Goal: Transaction & Acquisition: Subscribe to service/newsletter

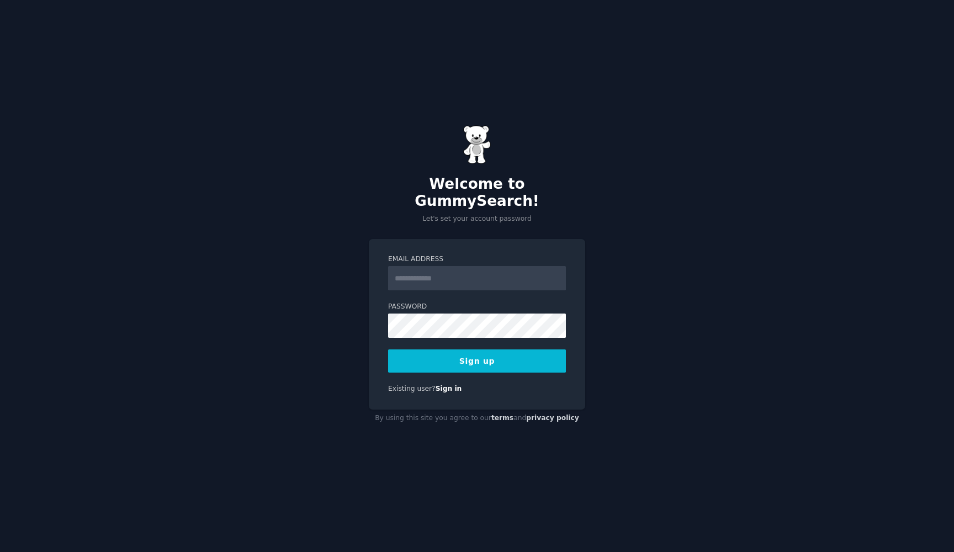
click at [606, 207] on div "Welcome to GummySearch! Let's set your account password Email Address Password …" at bounding box center [477, 276] width 954 height 552
click at [452, 266] on input "Email Address" at bounding box center [477, 278] width 178 height 24
type input "**********"
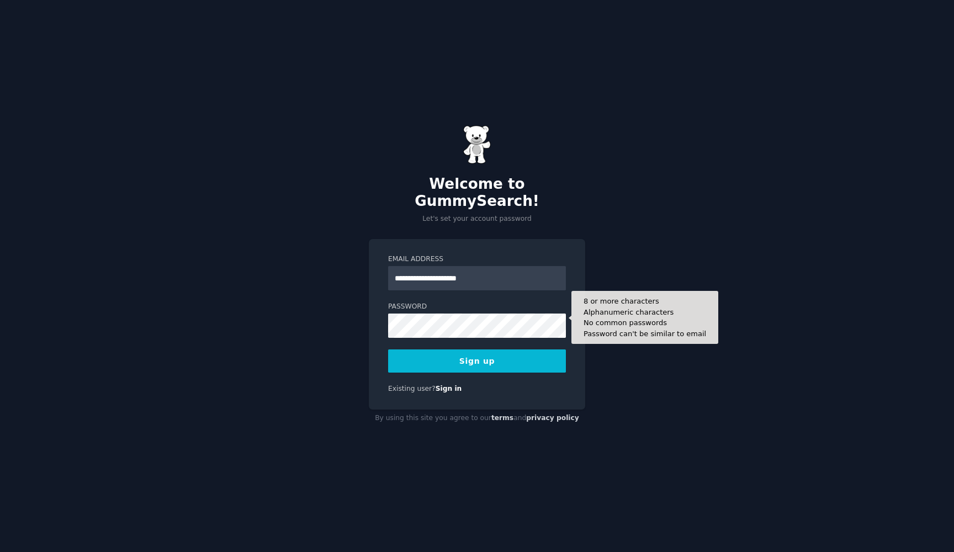
click at [630, 214] on div "**********" at bounding box center [477, 276] width 954 height 552
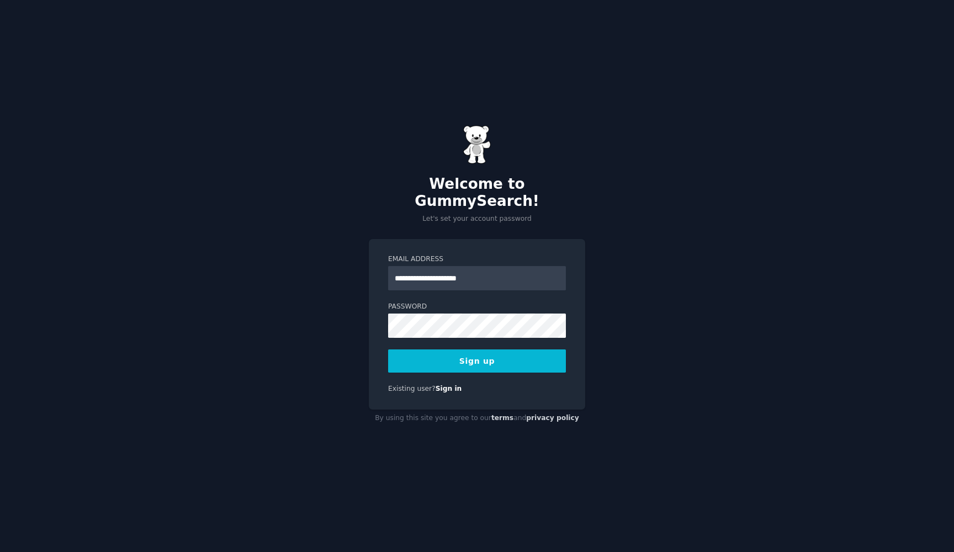
click at [476, 349] on button "Sign up" at bounding box center [477, 360] width 178 height 23
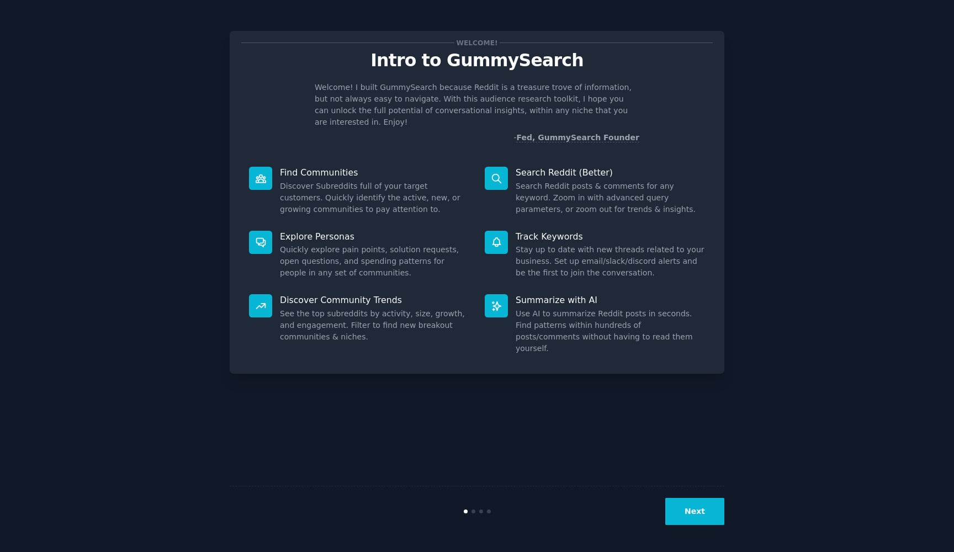
click at [689, 512] on button "Next" at bounding box center [694, 511] width 59 height 27
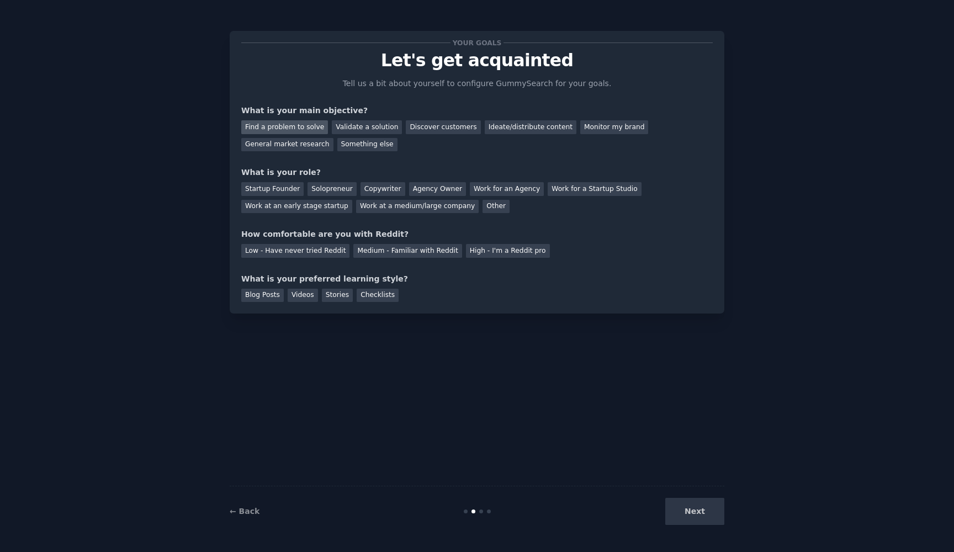
click at [315, 130] on div "Find a problem to solve" at bounding box center [284, 127] width 87 height 14
click at [713, 517] on div "Next" at bounding box center [641, 511] width 165 height 27
click at [412, 189] on div "Agency Owner" at bounding box center [437, 189] width 57 height 14
click at [372, 291] on div "Checklists" at bounding box center [377, 296] width 42 height 14
click at [709, 524] on div "Next" at bounding box center [641, 511] width 165 height 27
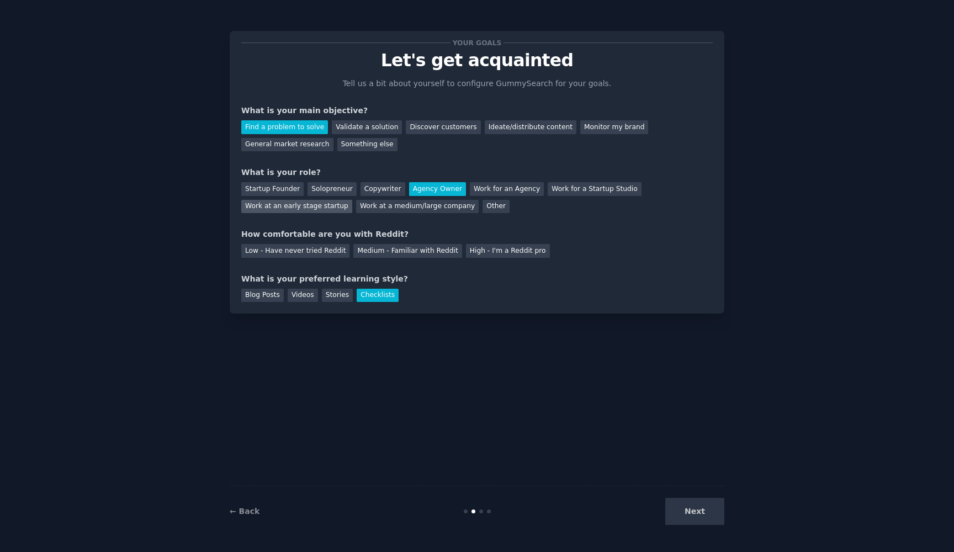
click at [300, 203] on div "Work at an early stage startup" at bounding box center [296, 207] width 111 height 14
click at [710, 528] on div "← Back Next" at bounding box center [477, 511] width 494 height 51
click at [234, 299] on div "Your goals Let's get acquainted Tell us a bit about yourself to configure Gummy…" at bounding box center [477, 172] width 494 height 283
click at [252, 299] on div "Blog Posts" at bounding box center [262, 296] width 42 height 14
click at [686, 509] on div "Next" at bounding box center [641, 511] width 165 height 27
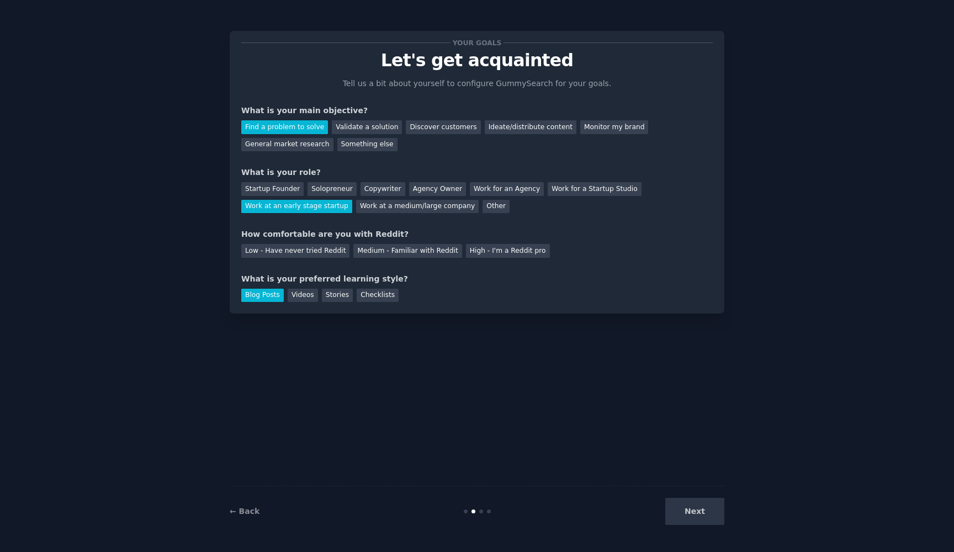
click at [480, 510] on div at bounding box center [481, 511] width 4 height 4
click at [342, 150] on div "Something else" at bounding box center [367, 145] width 60 height 14
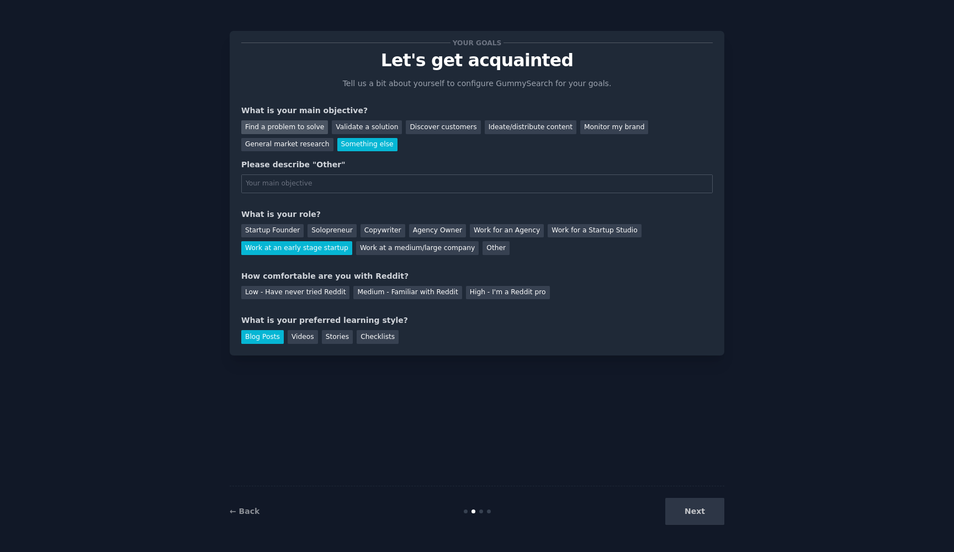
click at [295, 130] on div "Find a problem to solve" at bounding box center [284, 127] width 87 height 14
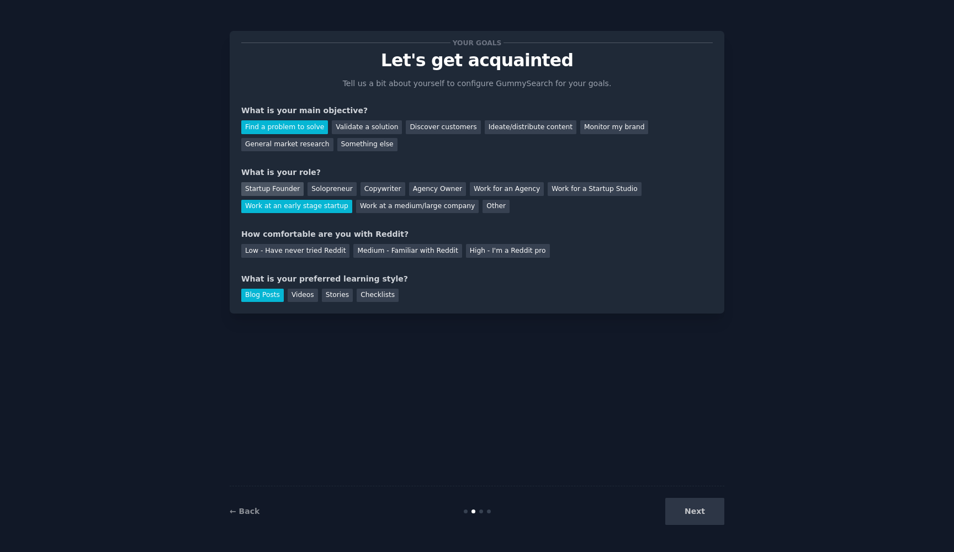
click at [283, 191] on div "Startup Founder" at bounding box center [272, 189] width 62 height 14
click at [303, 293] on div "Videos" at bounding box center [302, 296] width 30 height 14
click at [701, 515] on div "Next" at bounding box center [641, 511] width 165 height 27
click at [719, 509] on div "Next" at bounding box center [641, 511] width 165 height 27
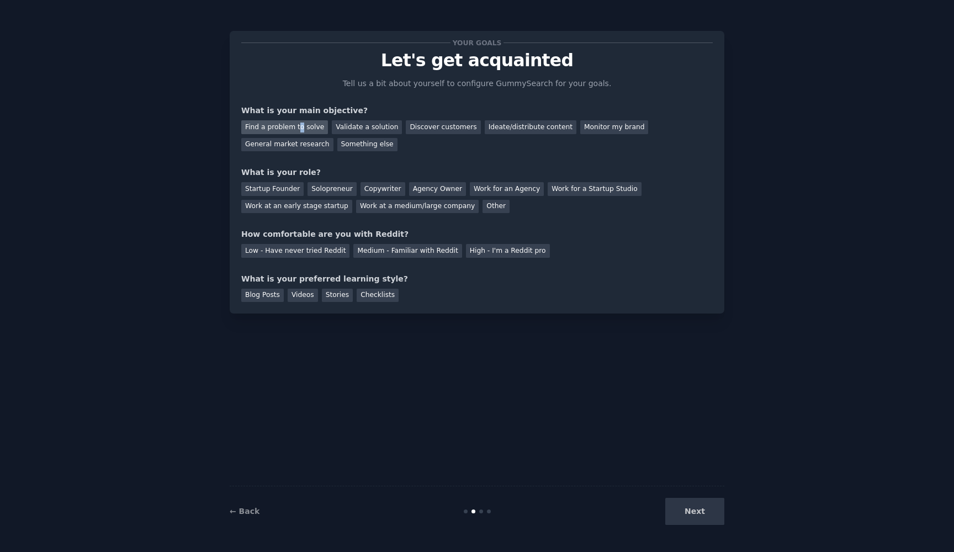
click at [299, 127] on div "Find a problem to solve" at bounding box center [284, 127] width 87 height 14
click at [281, 184] on div "Startup Founder" at bounding box center [272, 189] width 62 height 14
click at [284, 242] on div "Low - Have never tried Reddit Medium - Familiar with Reddit High - I'm a Reddit…" at bounding box center [476, 249] width 471 height 18
click at [281, 251] on div "Low - Have never tried Reddit" at bounding box center [295, 251] width 108 height 14
click at [274, 285] on div "Blog Posts Videos Stories Checklists" at bounding box center [476, 294] width 471 height 18
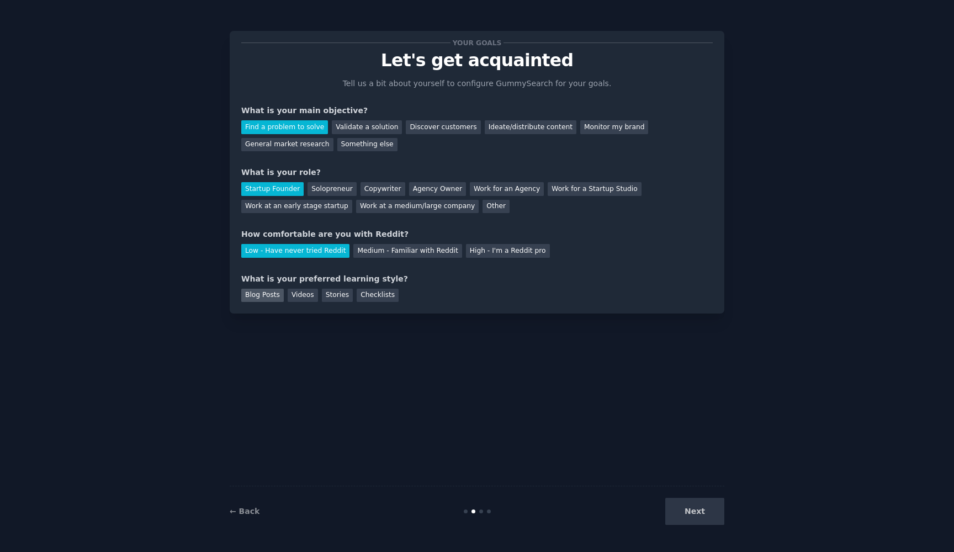
click at [271, 291] on div "Blog Posts" at bounding box center [262, 296] width 42 height 14
click at [699, 518] on button "Next" at bounding box center [694, 511] width 59 height 27
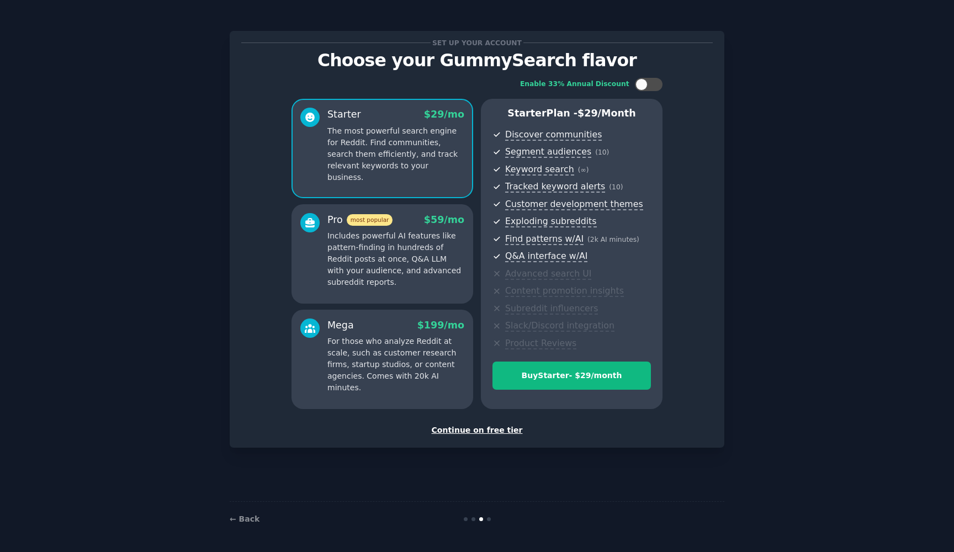
click at [500, 424] on div "Continue on free tier" at bounding box center [476, 430] width 471 height 12
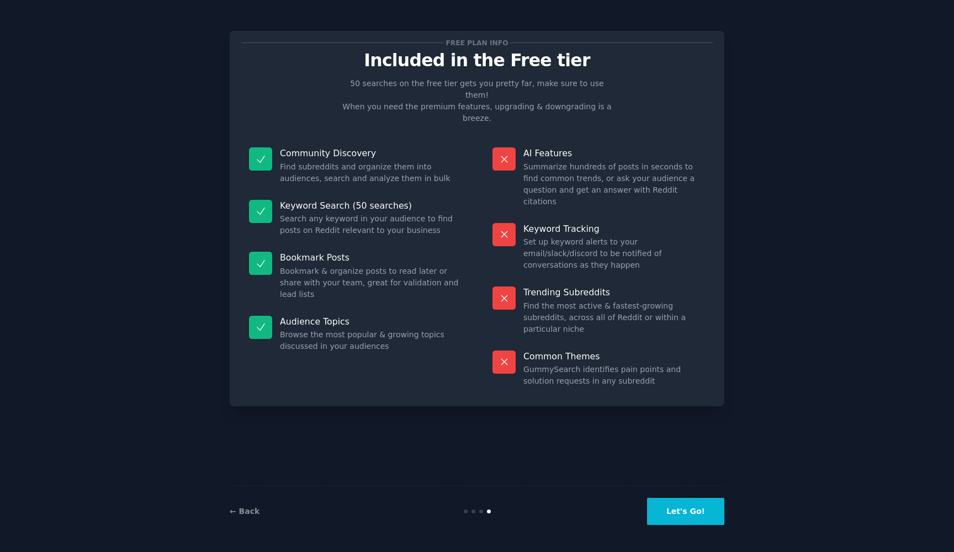
click at [683, 513] on button "Let's Go!" at bounding box center [685, 511] width 77 height 27
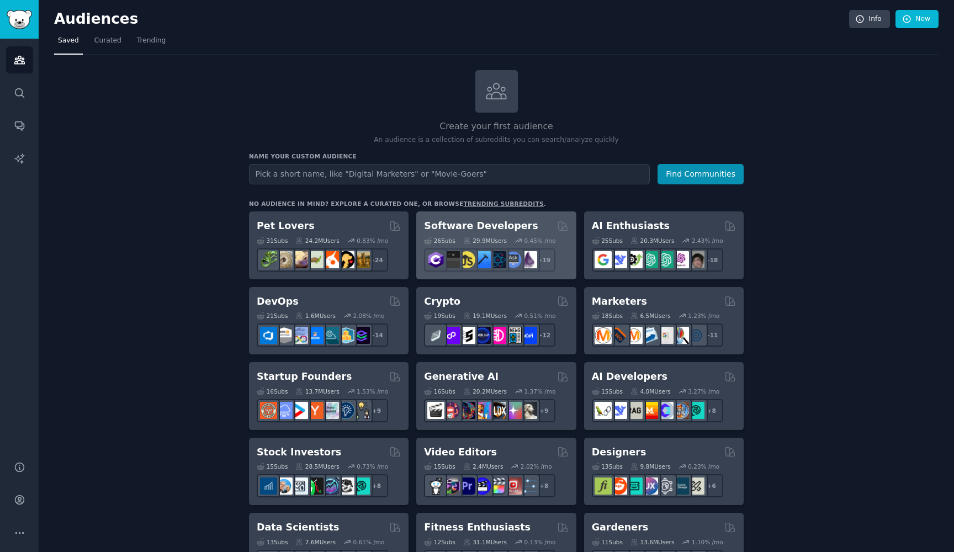
click at [451, 223] on h2 "Software Developers" at bounding box center [481, 226] width 114 height 14
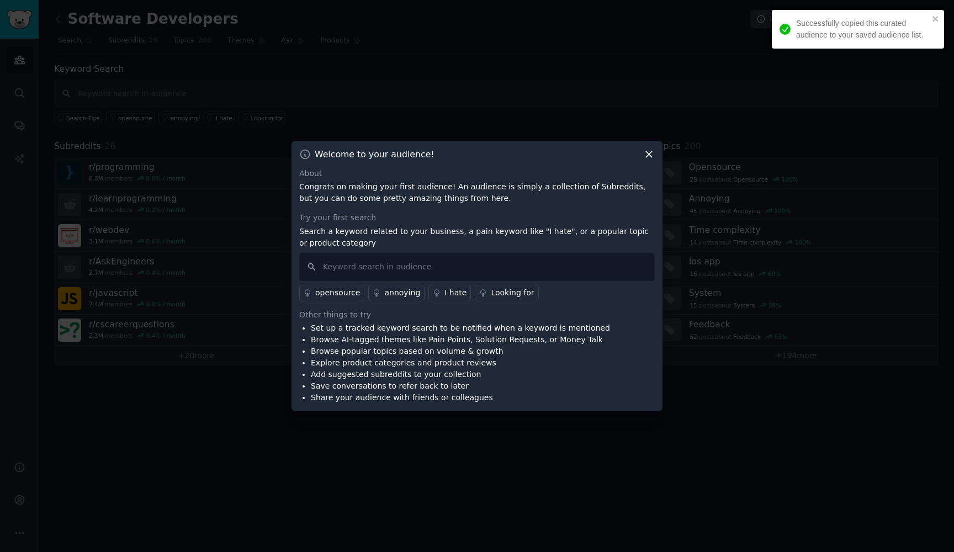
click at [650, 156] on icon at bounding box center [649, 154] width 6 height 6
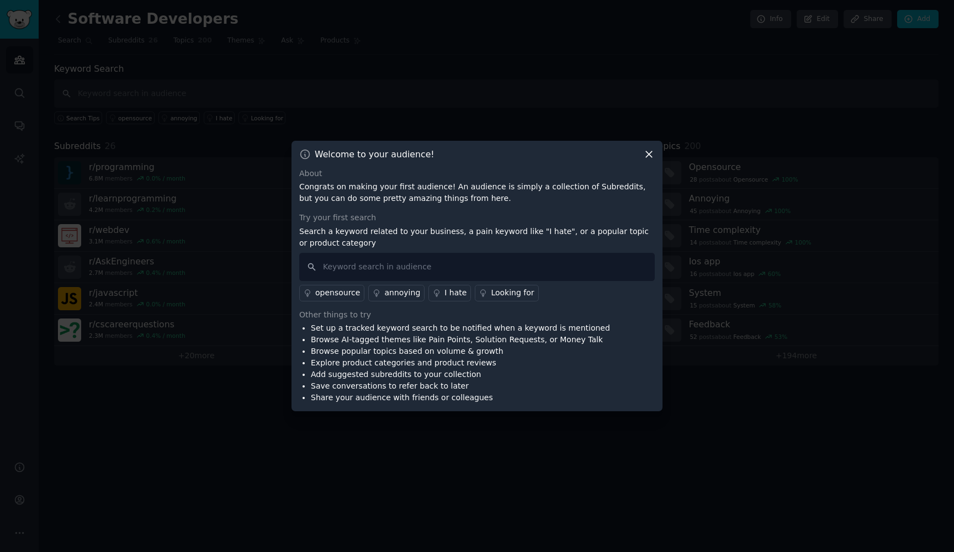
click at [642, 149] on div "Welcome to your audience!" at bounding box center [476, 154] width 355 height 12
click at [641, 154] on div "Welcome to your audience!" at bounding box center [476, 154] width 355 height 12
click at [646, 154] on icon at bounding box center [649, 154] width 12 height 12
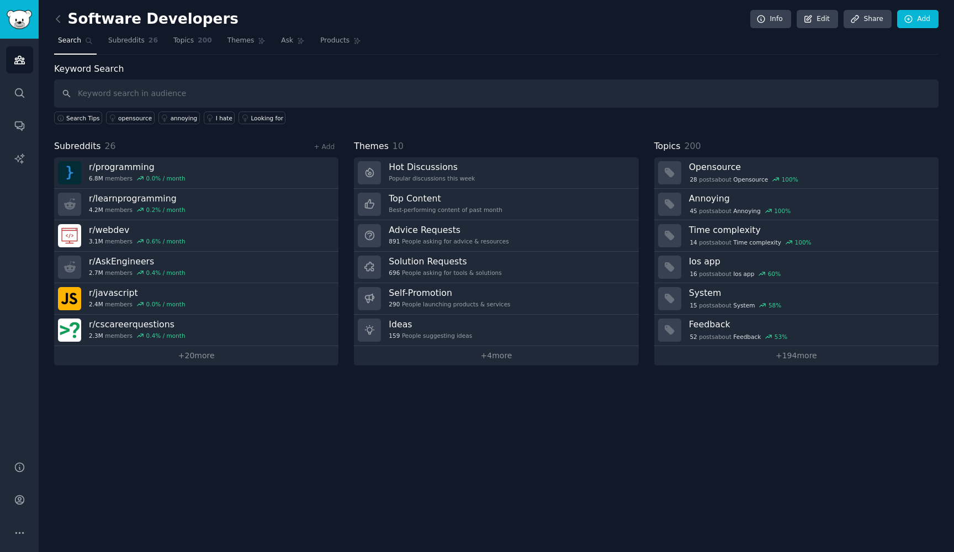
click at [15, 23] on img "Sidebar" at bounding box center [19, 19] width 25 height 19
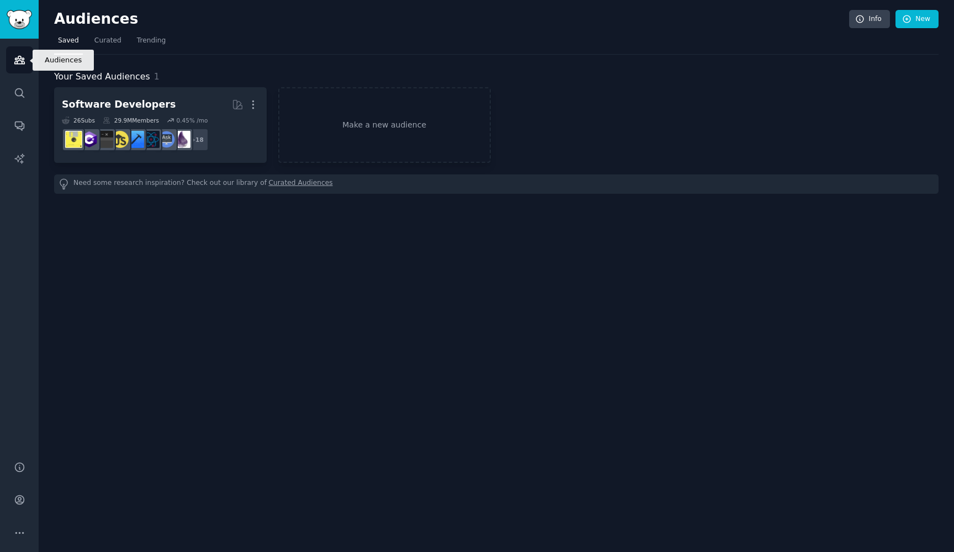
click at [19, 63] on icon "Sidebar" at bounding box center [20, 60] width 12 height 12
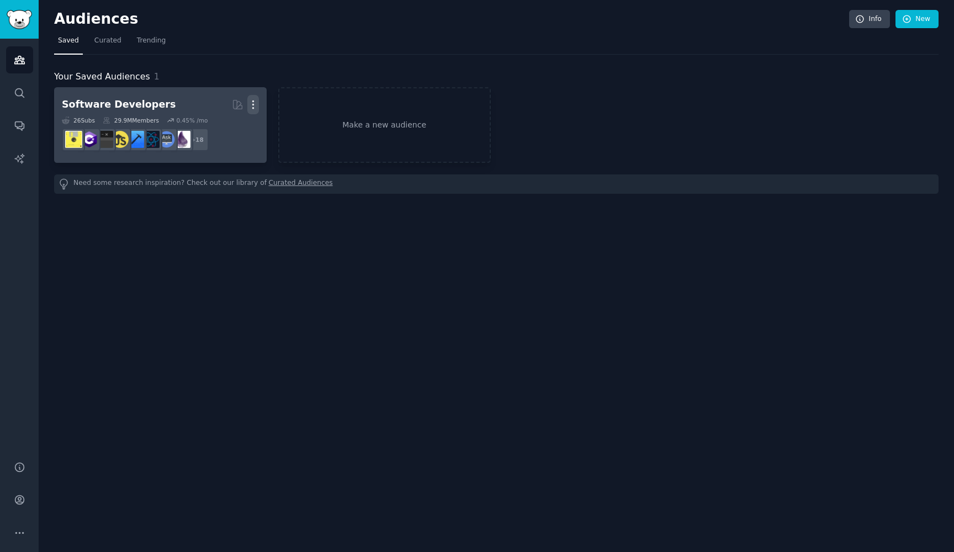
click at [253, 106] on icon "button" at bounding box center [253, 105] width 12 height 12
click at [221, 131] on p "Delete" at bounding box center [222, 128] width 25 height 12
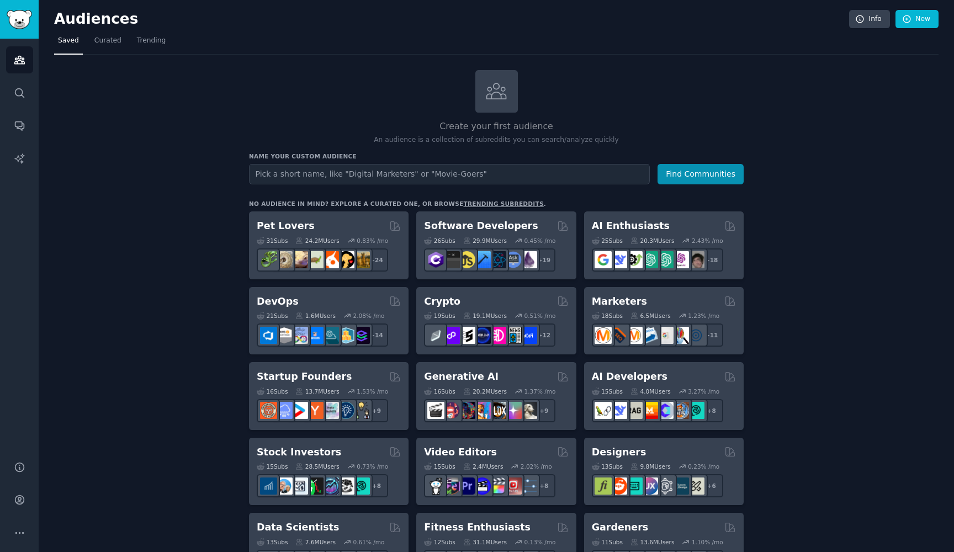
click at [404, 173] on input "text" at bounding box center [449, 174] width 401 height 20
click at [701, 173] on button "Find Communities" at bounding box center [700, 174] width 86 height 20
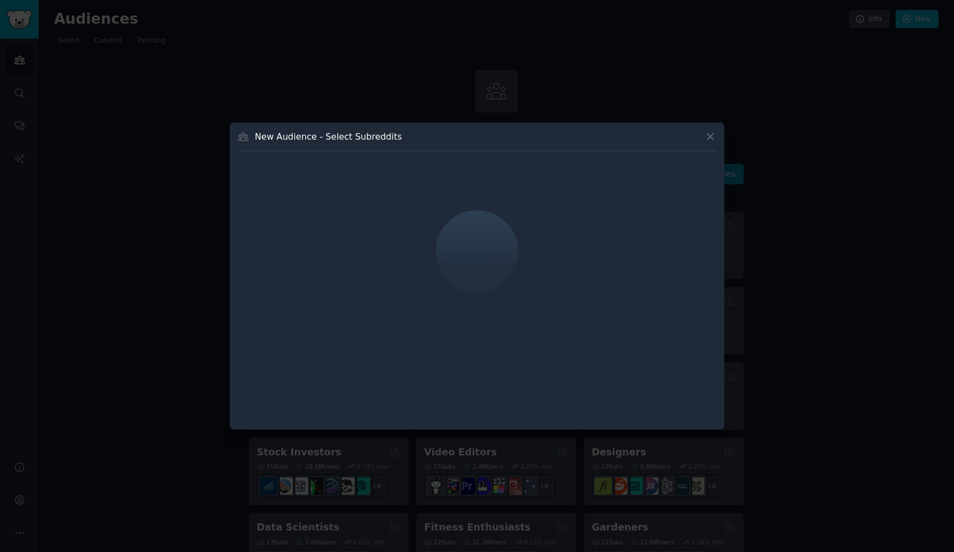
click at [704, 138] on button at bounding box center [710, 136] width 13 height 13
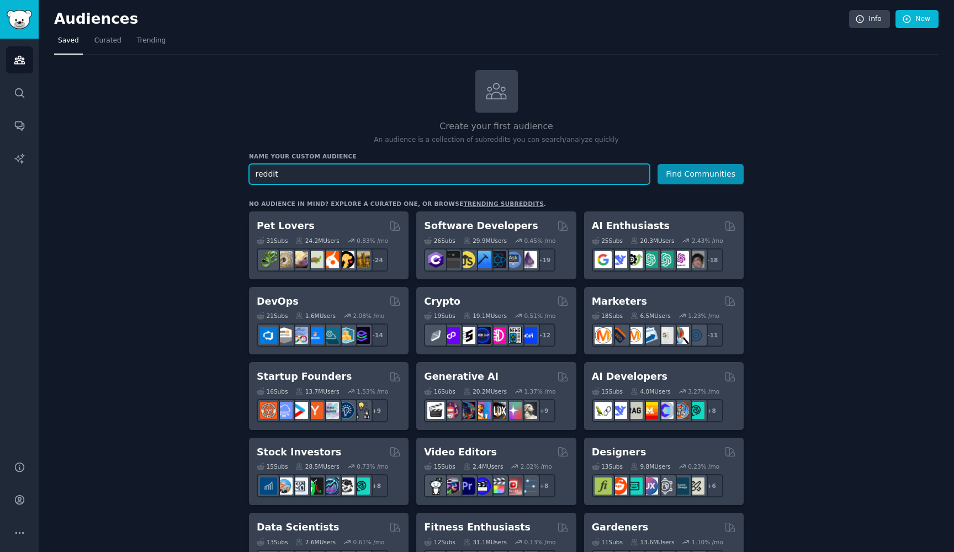
click at [286, 172] on input "reddit" at bounding box center [449, 174] width 401 height 20
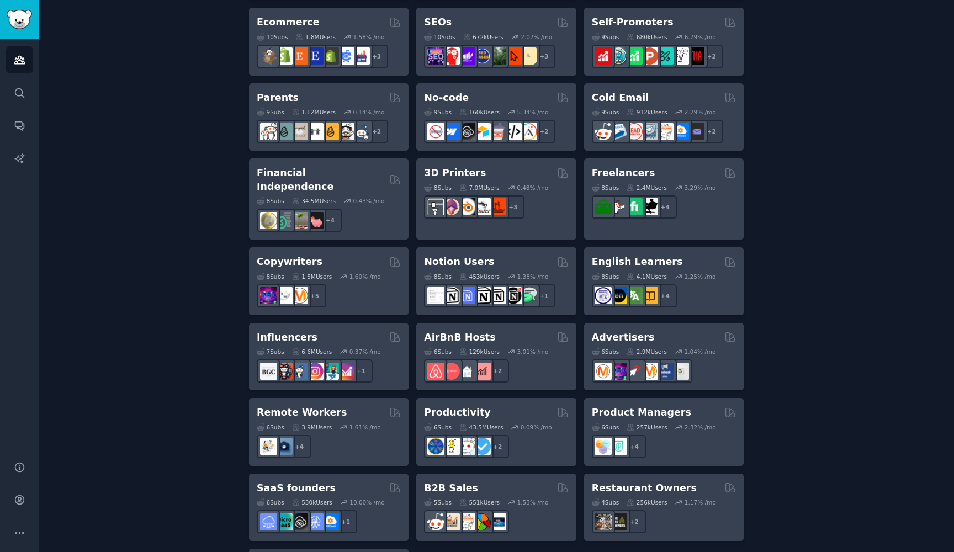
scroll to position [641, 0]
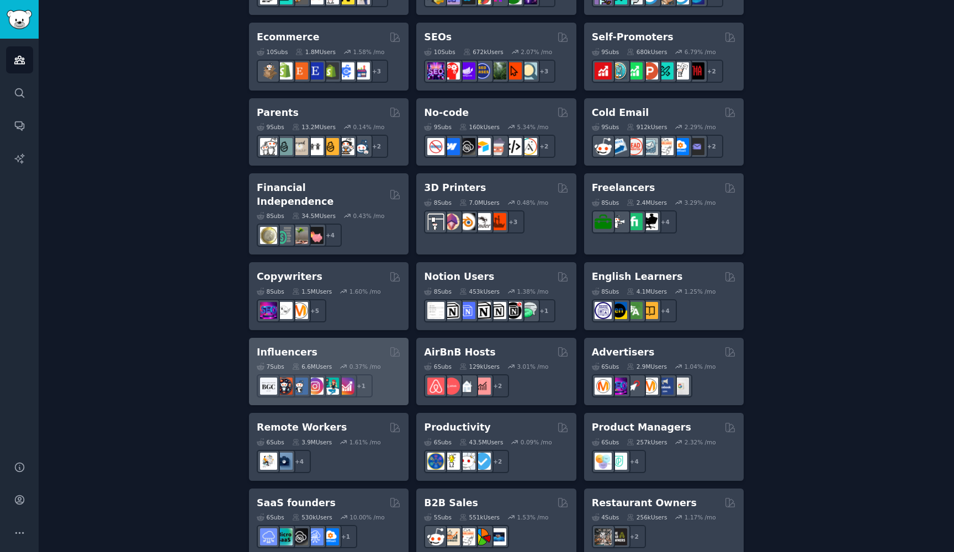
type input "onlyfans"
click at [270, 345] on h2 "Influencers" at bounding box center [287, 352] width 61 height 14
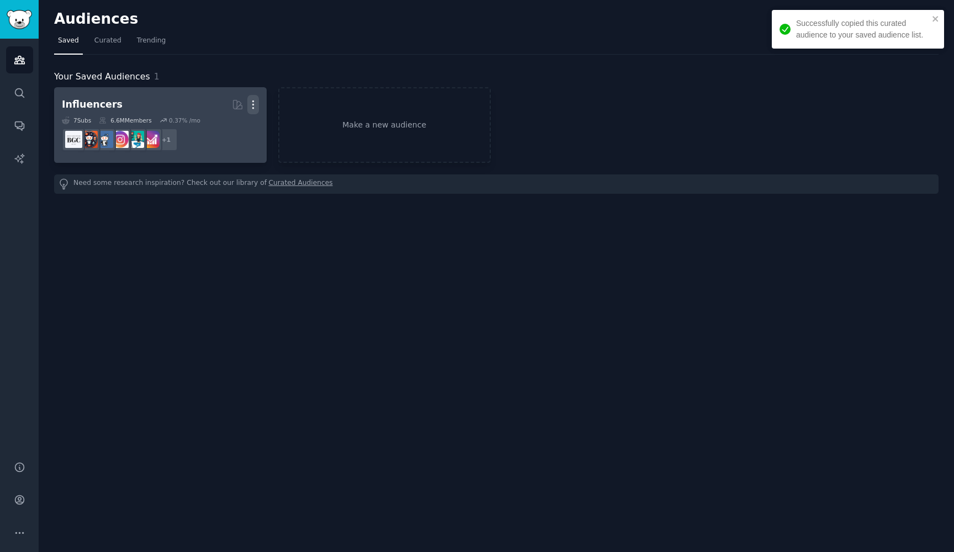
click at [257, 102] on icon "button" at bounding box center [253, 105] width 12 height 12
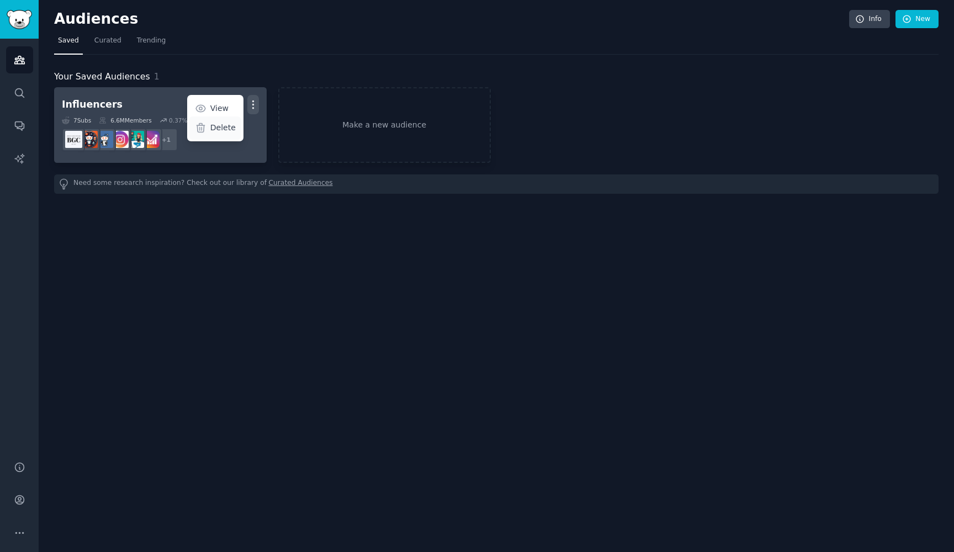
click at [232, 127] on p "Delete" at bounding box center [222, 128] width 25 height 12
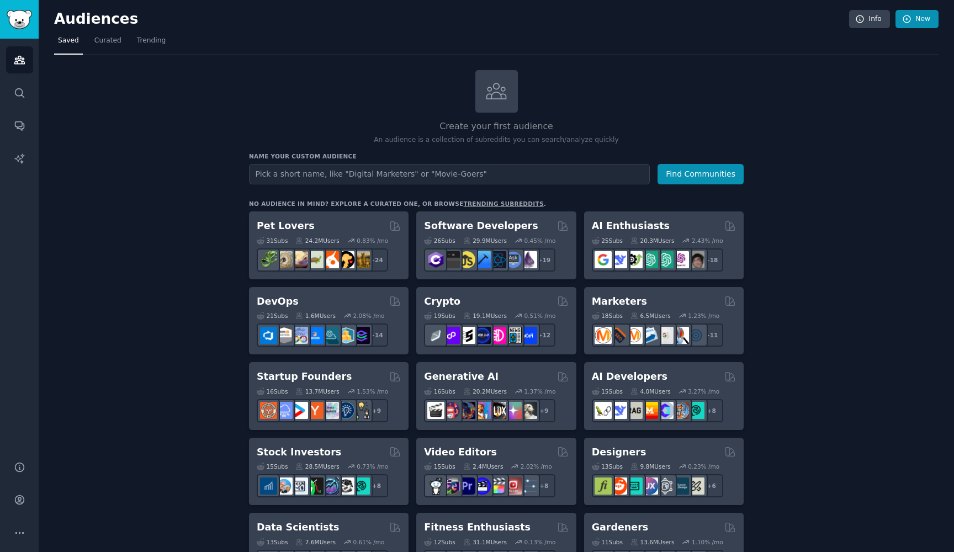
click at [917, 15] on link "New" at bounding box center [916, 19] width 43 height 19
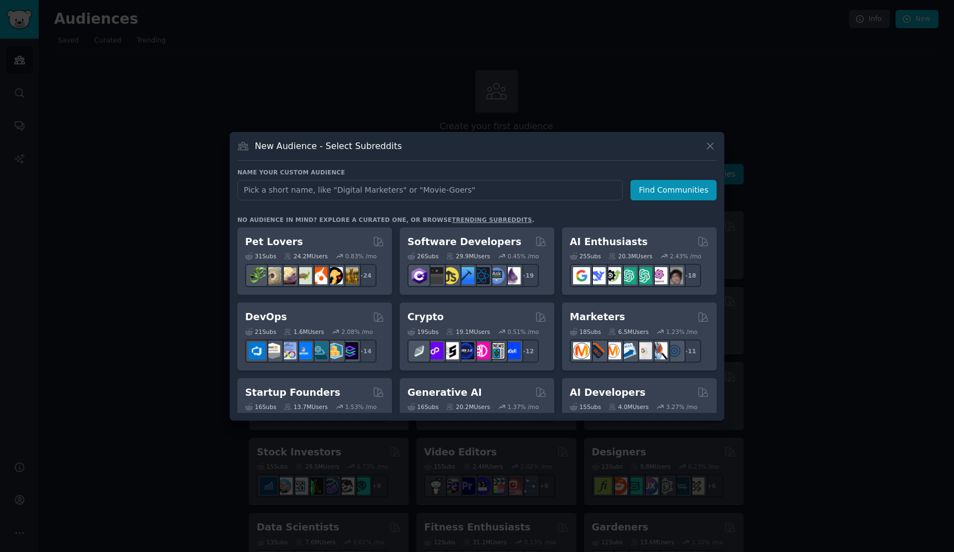
click at [703, 146] on div "New Audience - Select Subreddits" at bounding box center [476, 150] width 479 height 21
click at [710, 145] on icon at bounding box center [710, 146] width 12 height 12
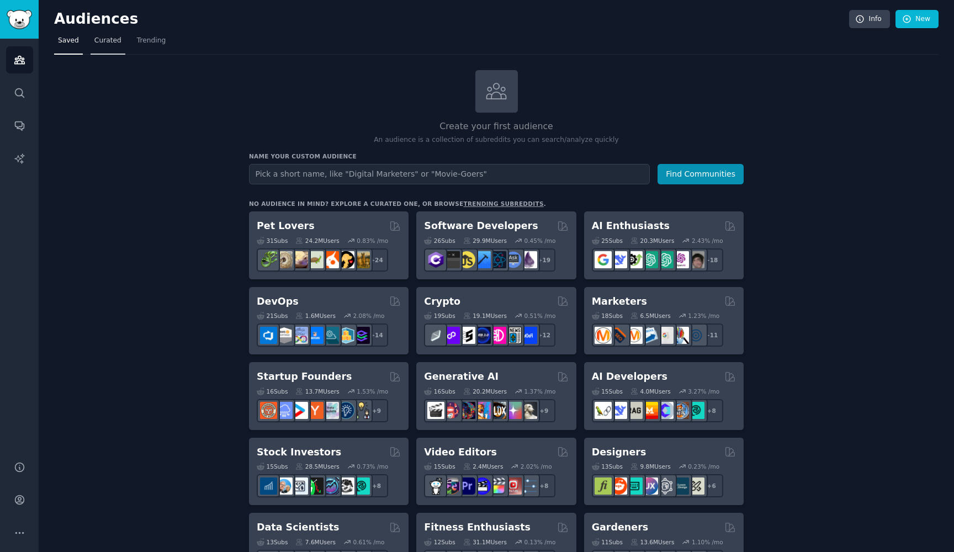
click at [95, 41] on span "Curated" at bounding box center [107, 41] width 27 height 10
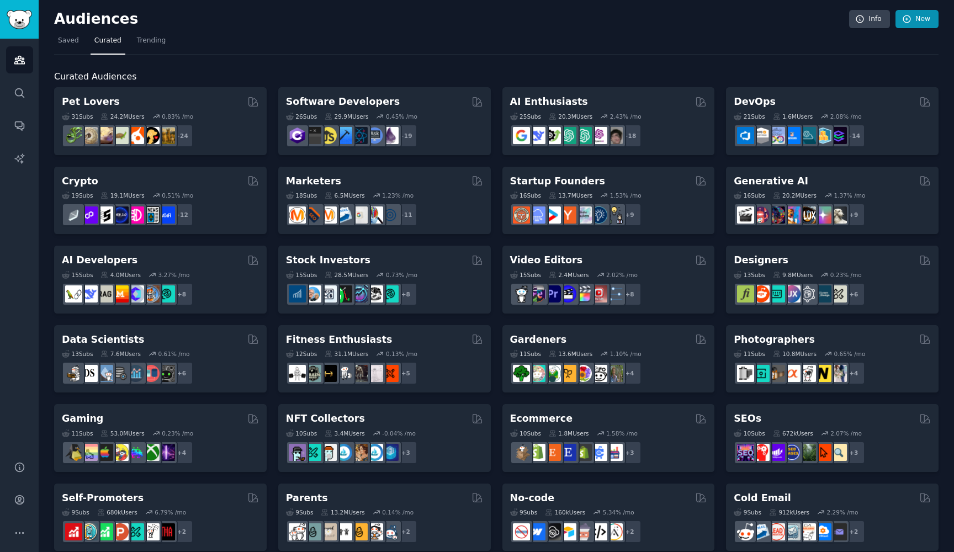
click at [913, 19] on link "New" at bounding box center [916, 19] width 43 height 19
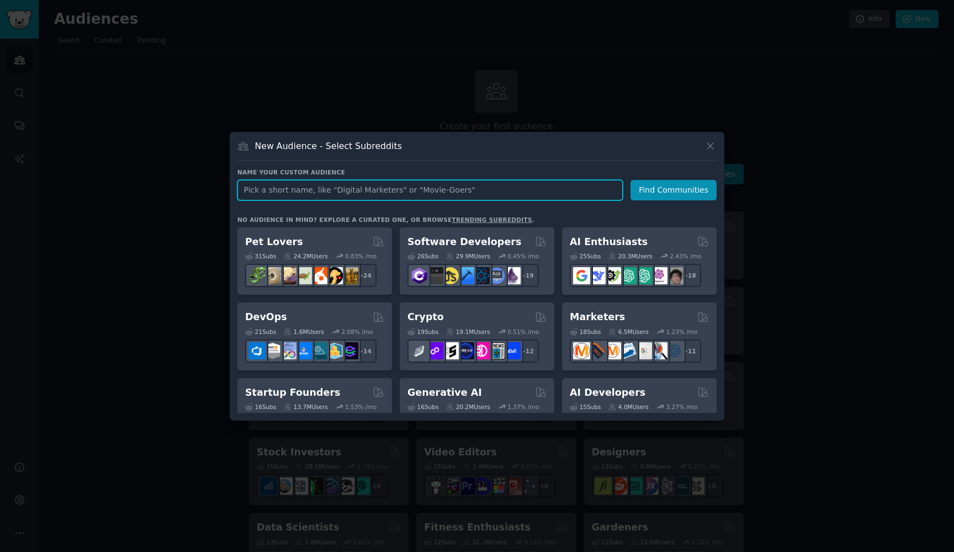
click at [440, 195] on input "text" at bounding box center [429, 190] width 385 height 20
type input "Adult Content Creators"
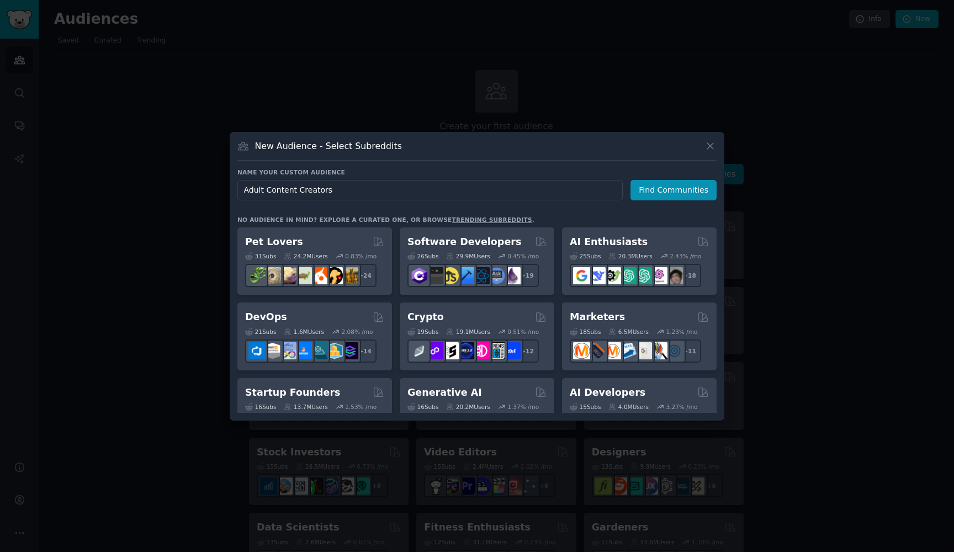
click at [663, 165] on div "New Audience - Select Subreddits Name your custom audience Audience Name Adult …" at bounding box center [477, 276] width 494 height 289
click at [656, 182] on button "Find Communities" at bounding box center [673, 190] width 86 height 20
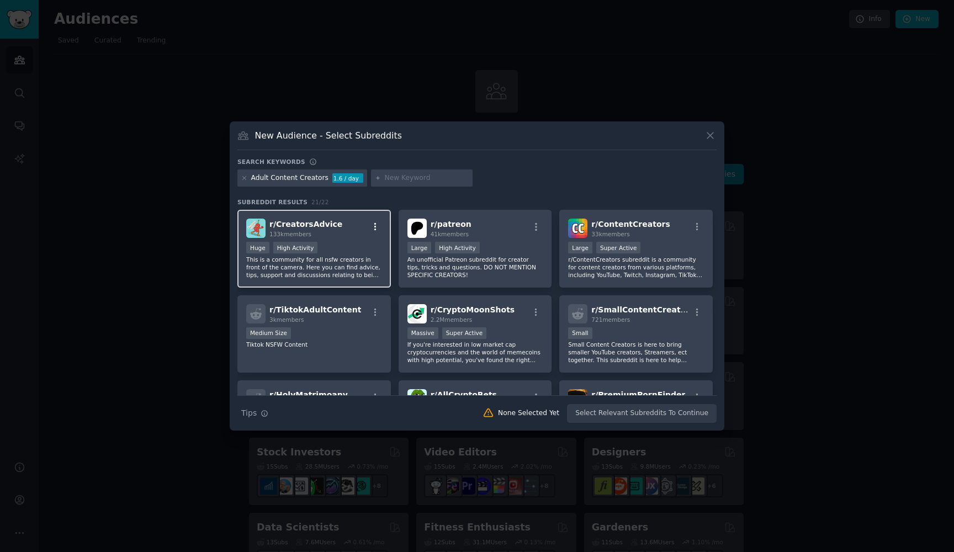
click at [374, 227] on icon "button" at bounding box center [375, 227] width 2 height 8
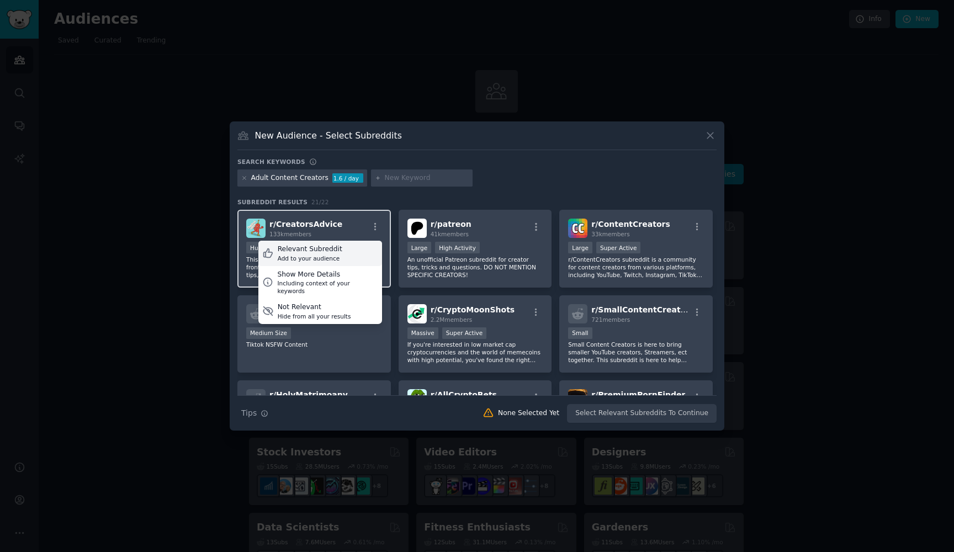
click at [337, 254] on div "Add to your audience" at bounding box center [310, 258] width 65 height 8
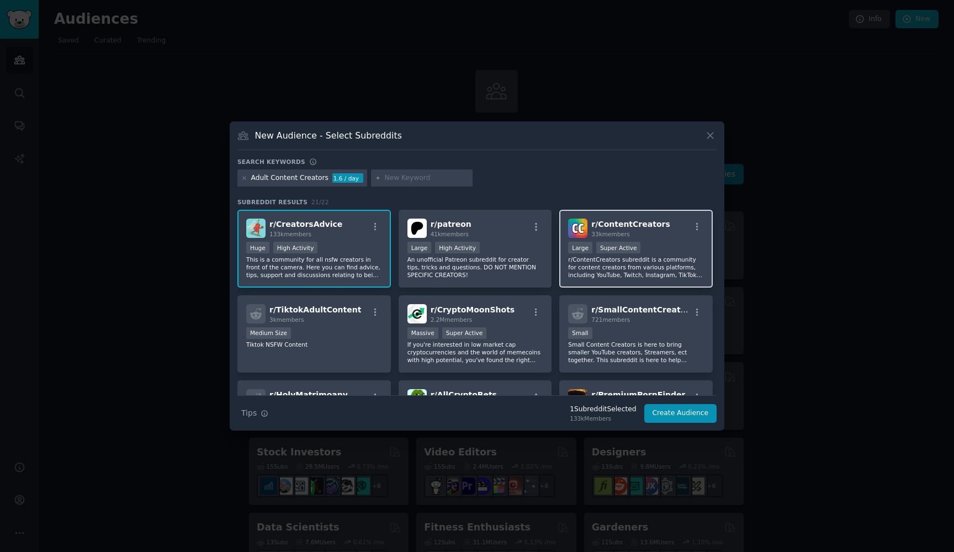
scroll to position [14, 0]
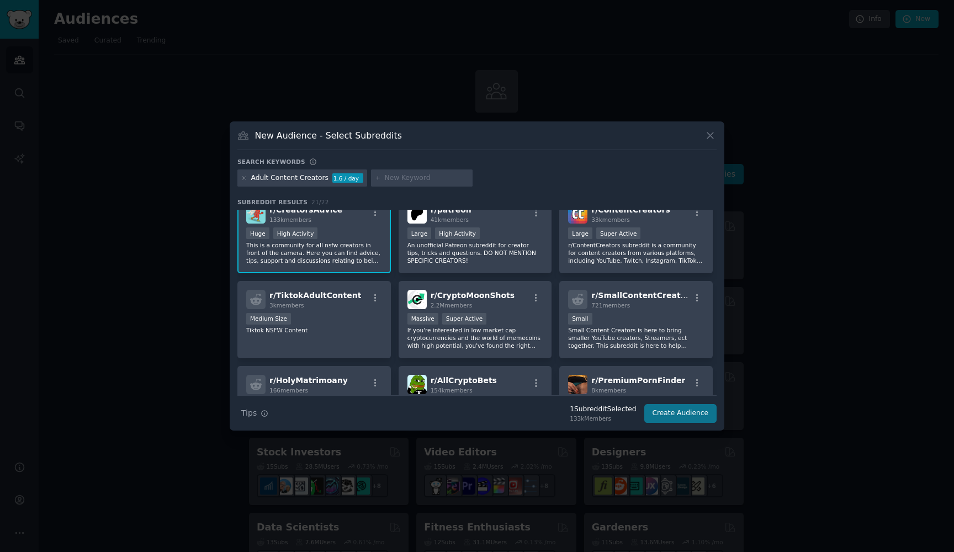
click at [669, 412] on button "Create Audience" at bounding box center [680, 413] width 73 height 19
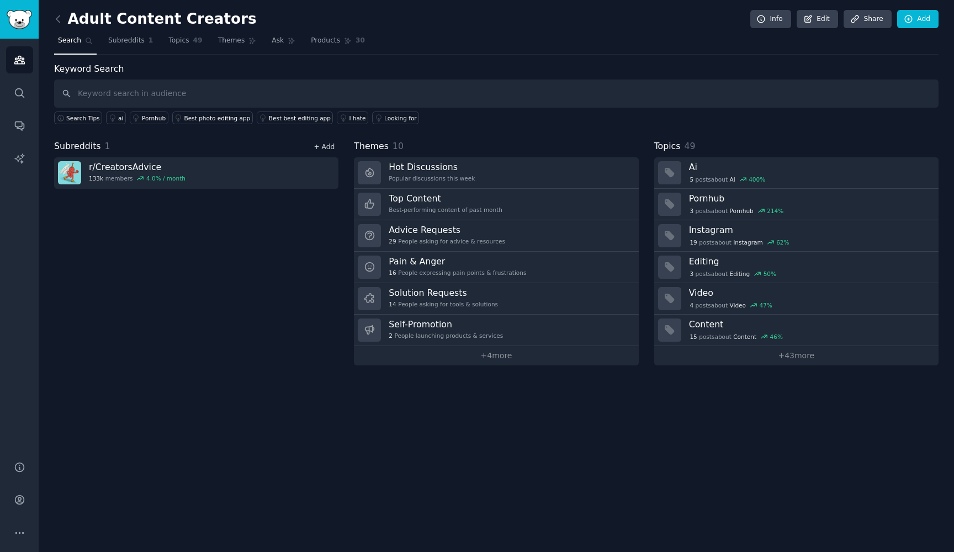
click at [319, 146] on link "+ Add" at bounding box center [323, 147] width 21 height 8
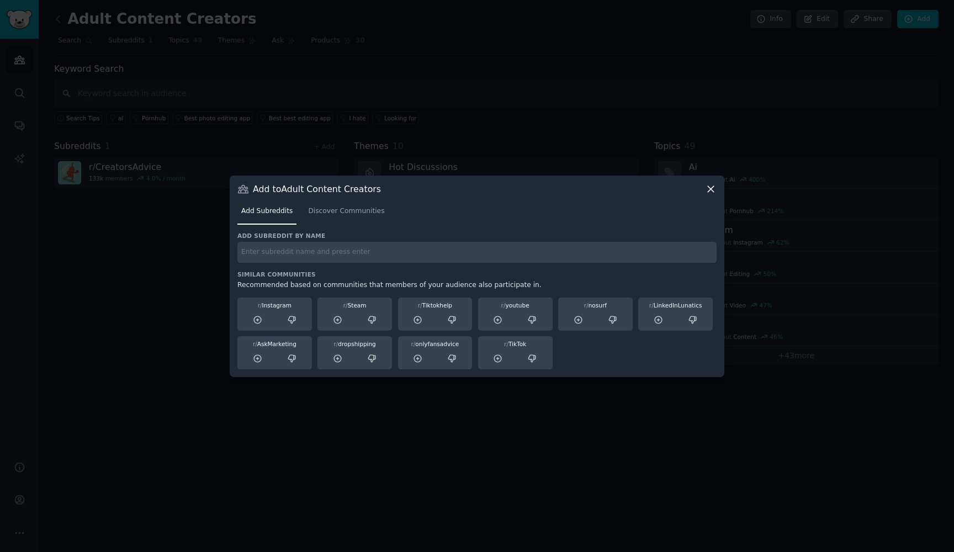
click at [303, 267] on div "Add subreddit by name Similar Communities Recommended based on communities that…" at bounding box center [476, 300] width 479 height 137
click at [319, 254] on input "text" at bounding box center [476, 253] width 479 height 22
type input "camgirlproblems"
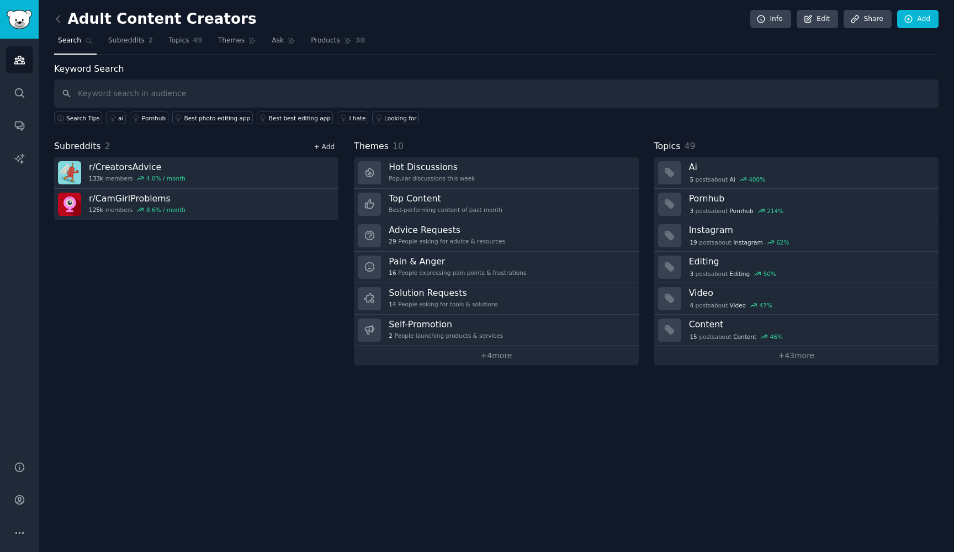
click at [328, 145] on link "+ Add" at bounding box center [323, 147] width 21 height 8
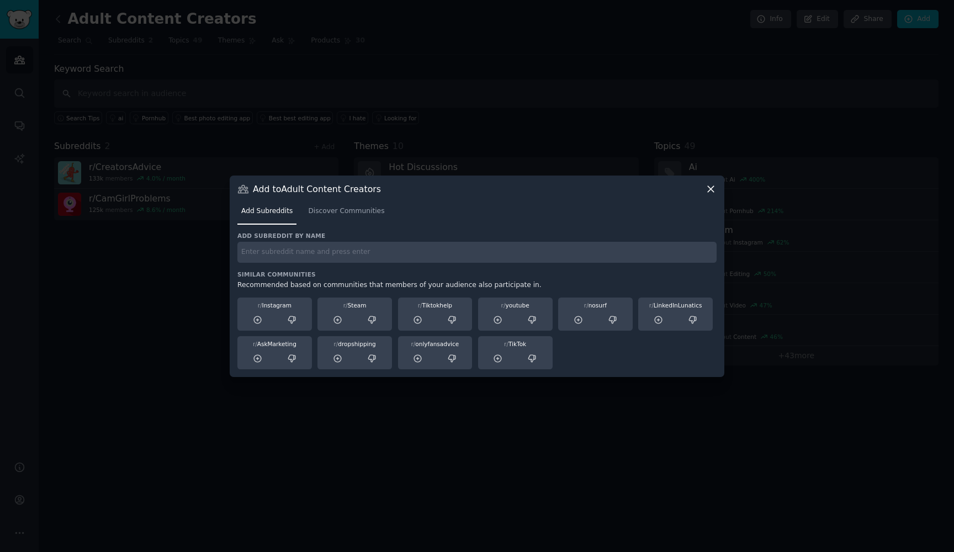
click at [389, 255] on input "text" at bounding box center [476, 253] width 479 height 22
type input "sellercirclestage"
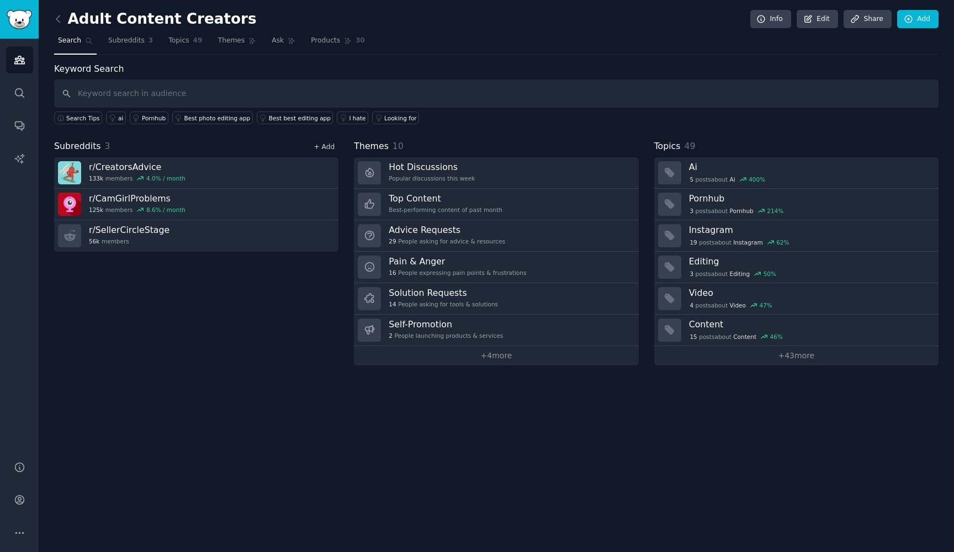
click at [328, 145] on link "+ Add" at bounding box center [323, 147] width 21 height 8
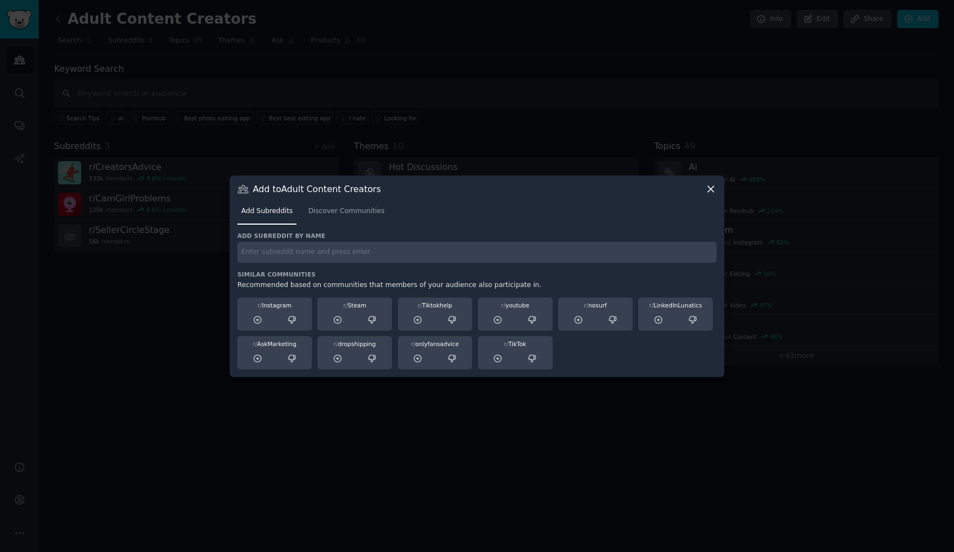
click at [348, 259] on input "text" at bounding box center [476, 253] width 479 height 22
type input "onlyfansadvice"
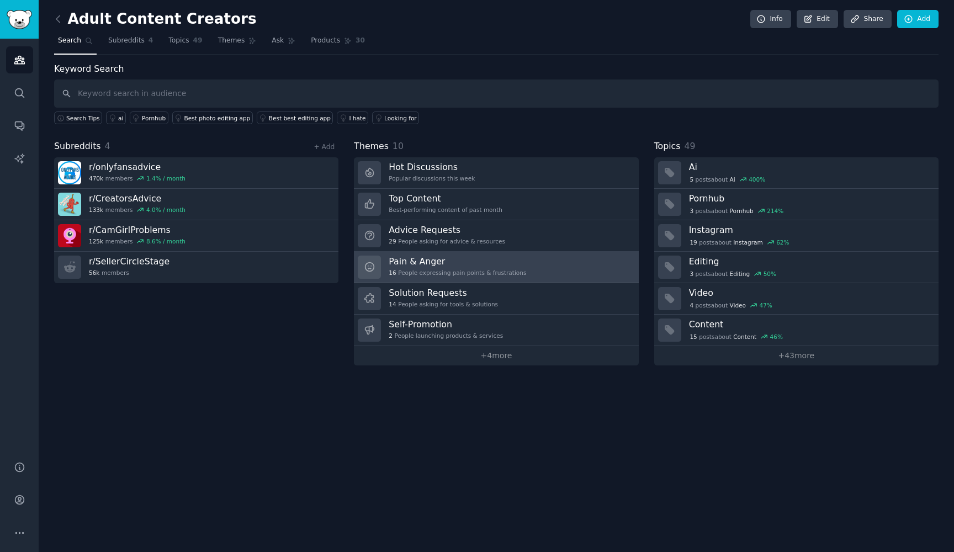
click at [484, 257] on h3 "Pain & Anger" at bounding box center [456, 261] width 137 height 12
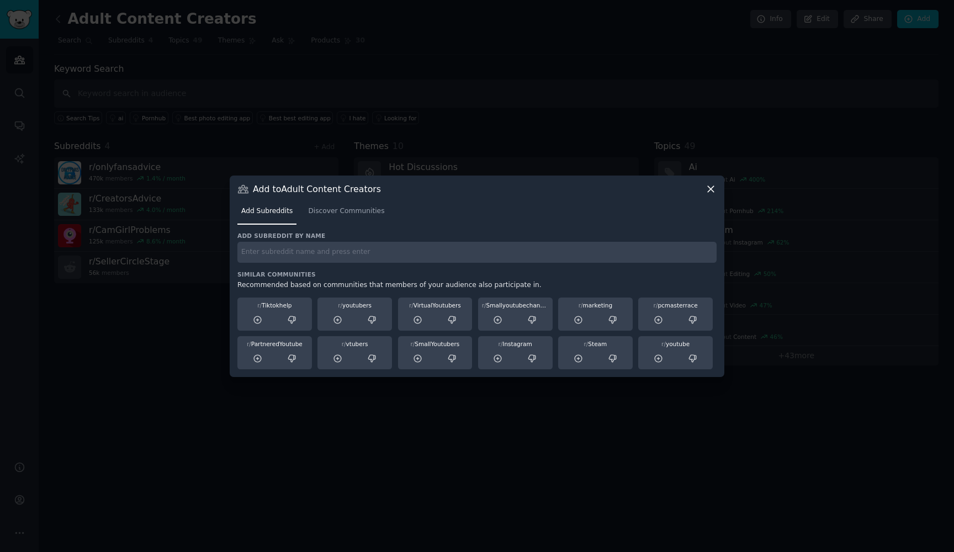
click at [712, 187] on icon at bounding box center [710, 189] width 6 height 6
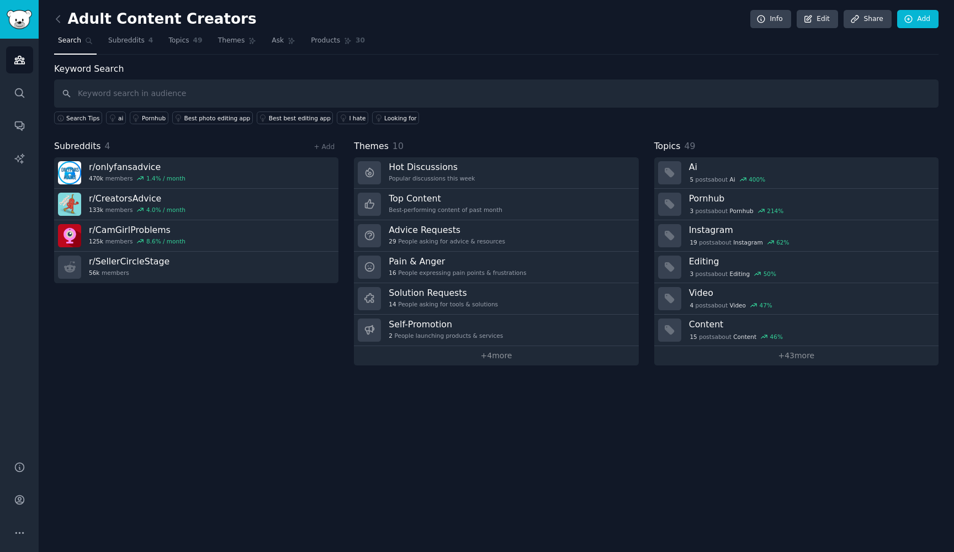
click at [66, 22] on link at bounding box center [61, 19] width 14 height 18
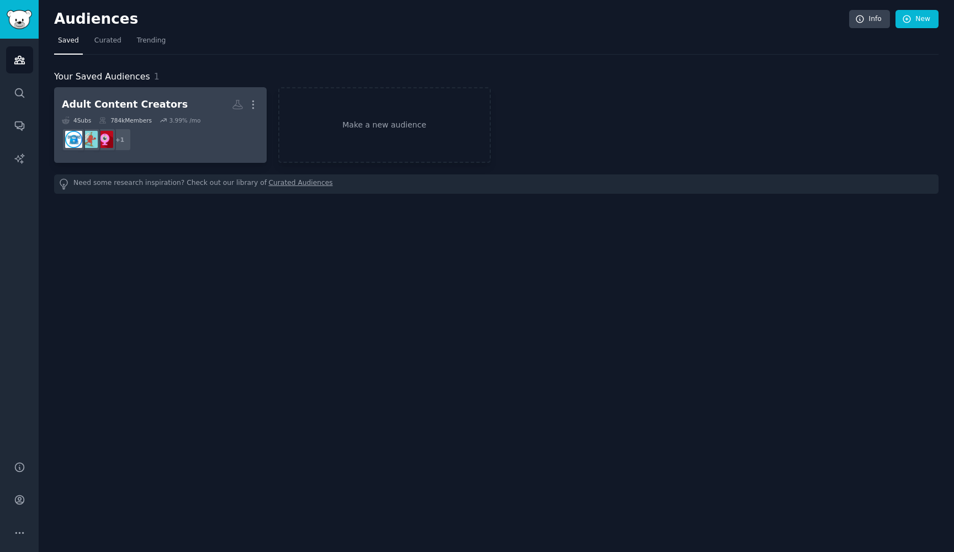
click at [158, 109] on div "Adult Content Creators" at bounding box center [125, 105] width 126 height 14
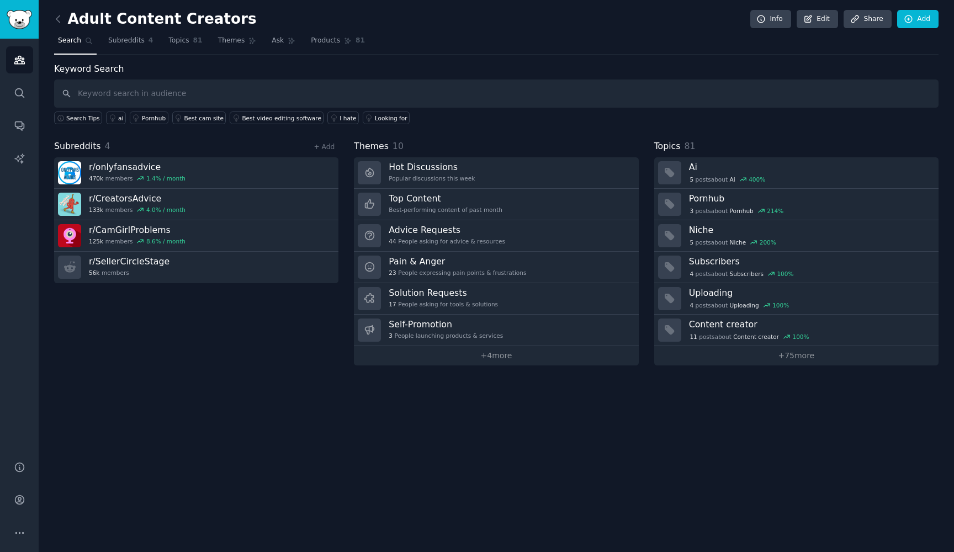
click at [230, 96] on input "text" at bounding box center [496, 93] width 884 height 28
type input "m"
type input "dmca"
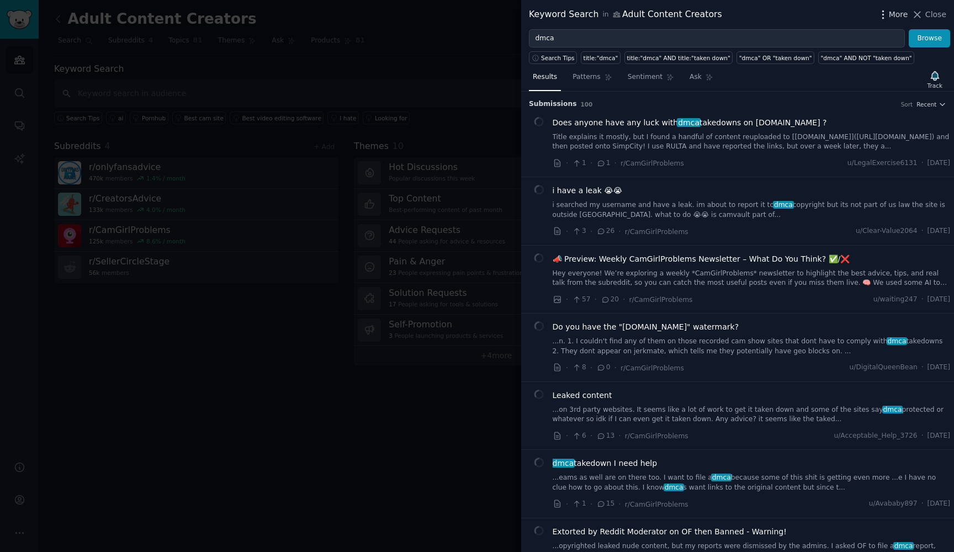
click at [888, 13] on icon "button" at bounding box center [883, 15] width 12 height 12
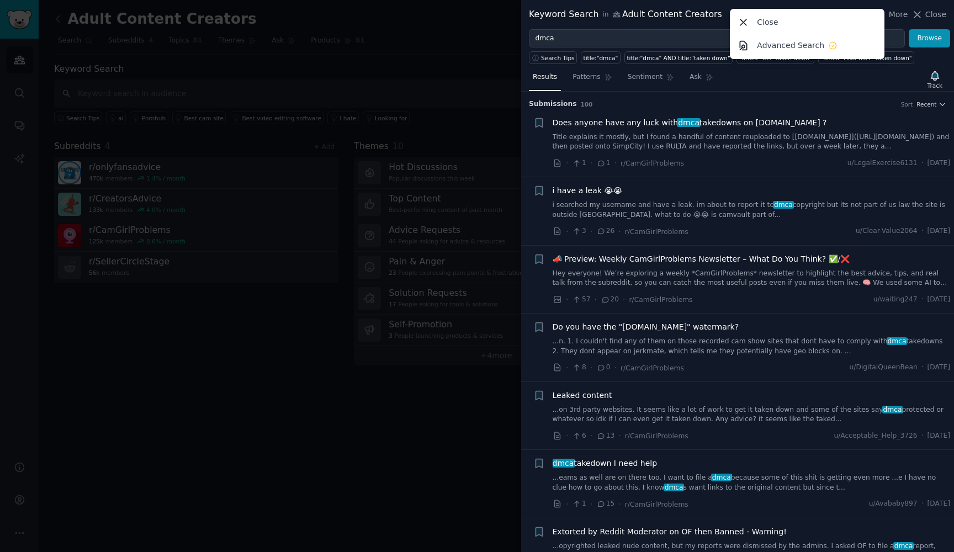
click at [680, 23] on div "Keyword Search in Adult Content Creators More Close Advanced Search Close" at bounding box center [737, 14] width 433 height 29
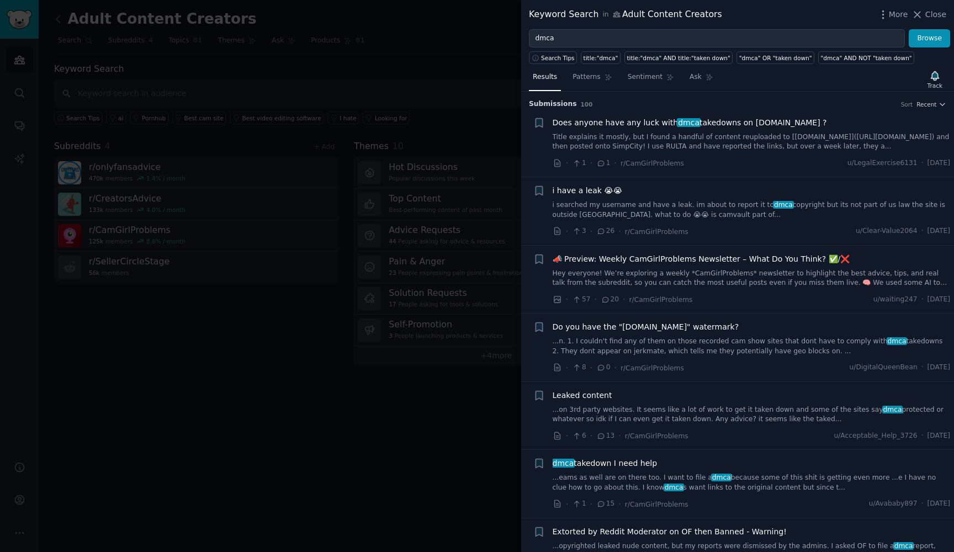
click at [444, 129] on div at bounding box center [477, 276] width 954 height 552
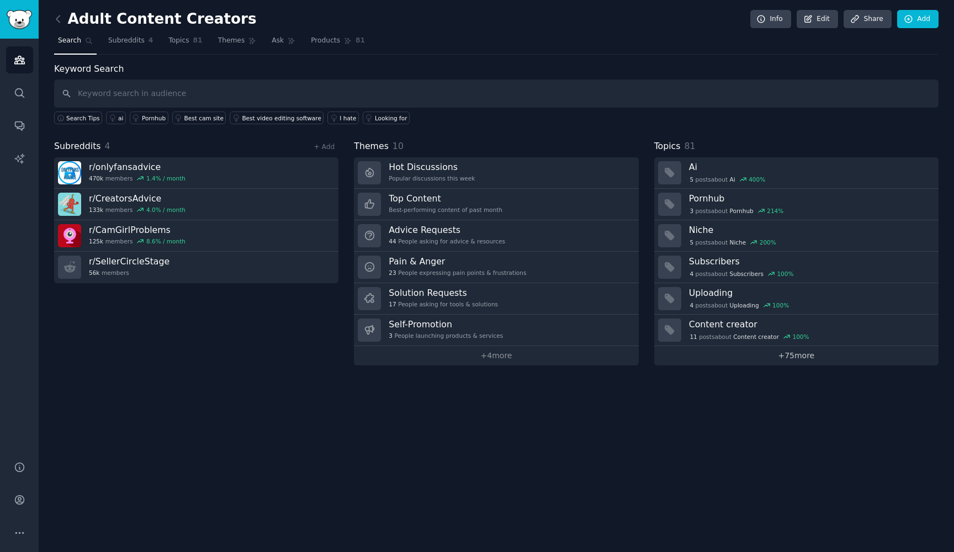
click at [774, 353] on link "+ 75 more" at bounding box center [796, 355] width 284 height 19
click at [824, 24] on link "Edit" at bounding box center [816, 19] width 41 height 19
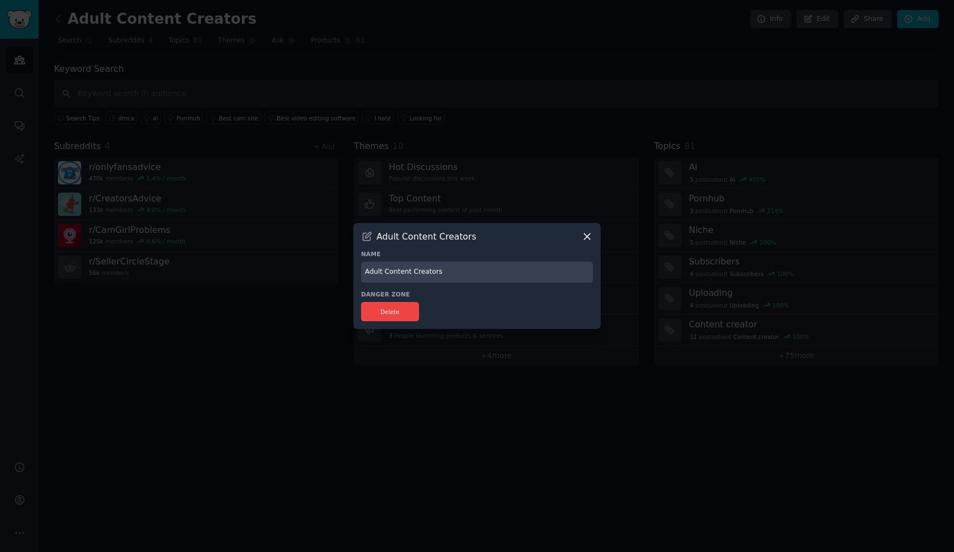
click at [587, 234] on icon at bounding box center [587, 237] width 12 height 12
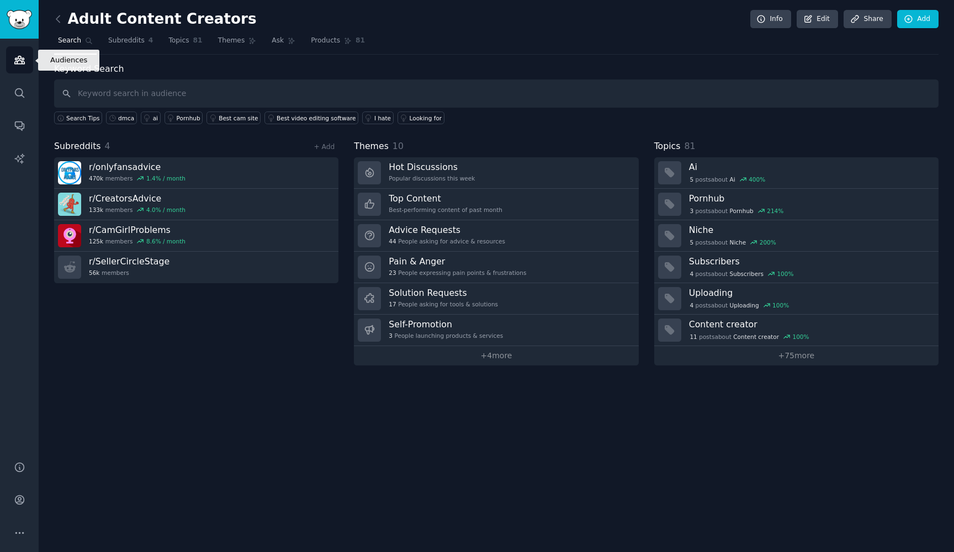
click at [23, 58] on icon "Sidebar" at bounding box center [19, 60] width 10 height 8
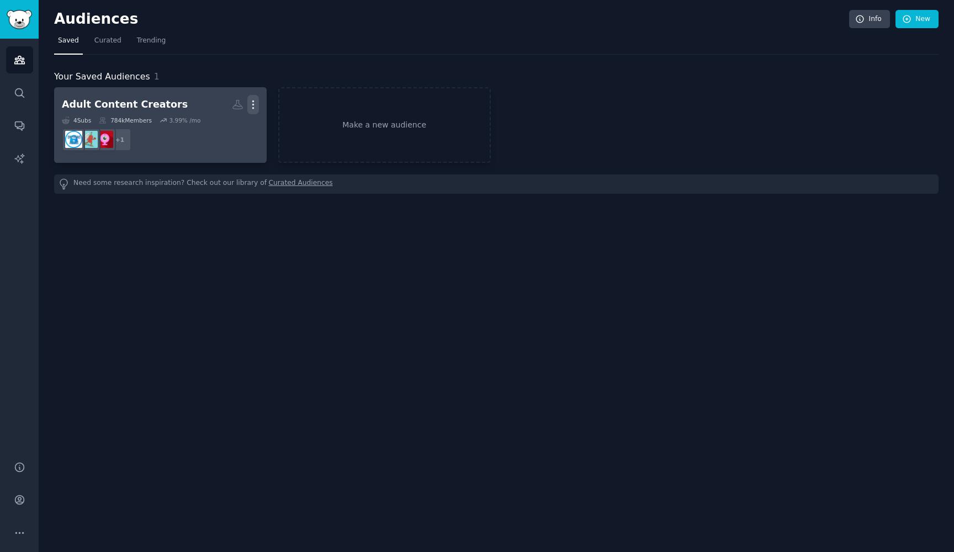
click at [251, 107] on icon "button" at bounding box center [253, 105] width 12 height 12
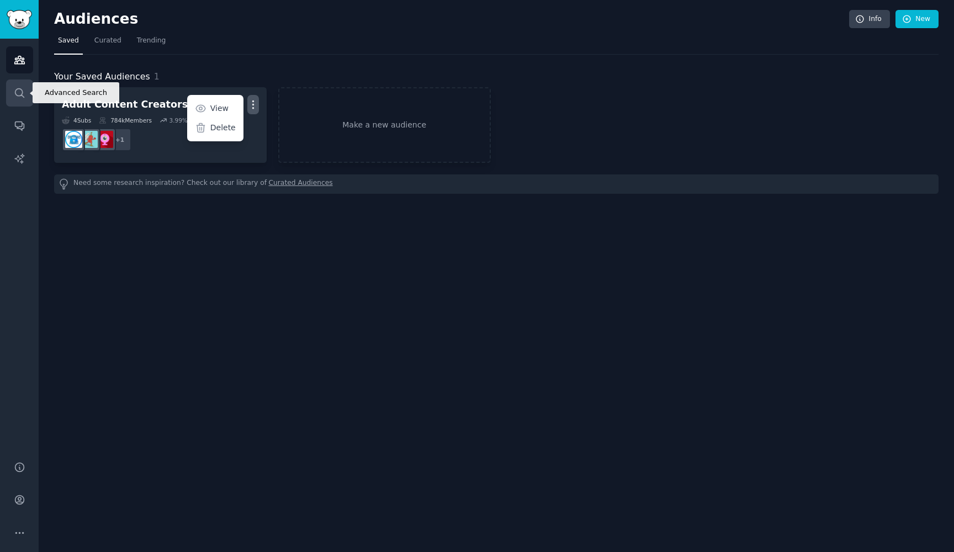
click at [21, 97] on icon "Sidebar" at bounding box center [20, 93] width 12 height 12
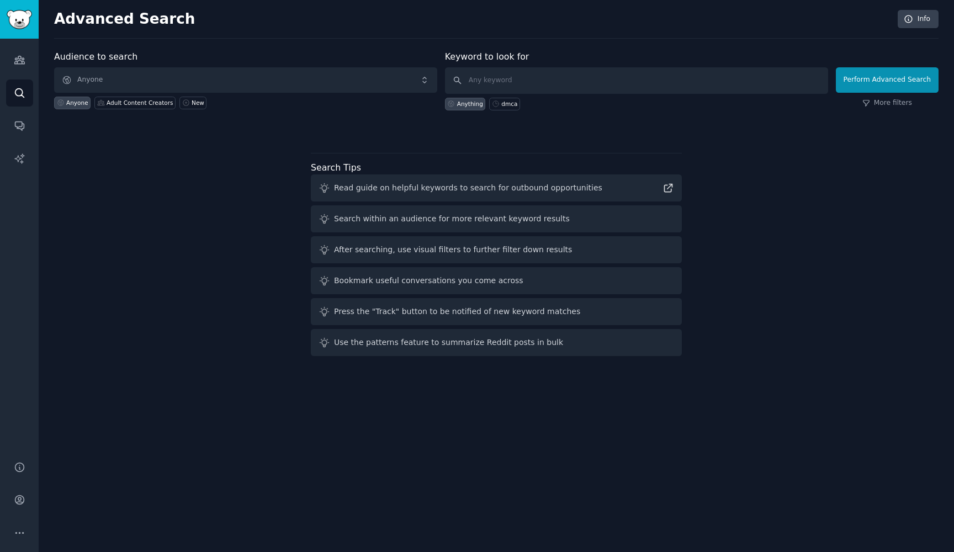
click at [213, 77] on span "Anyone" at bounding box center [245, 79] width 383 height 25
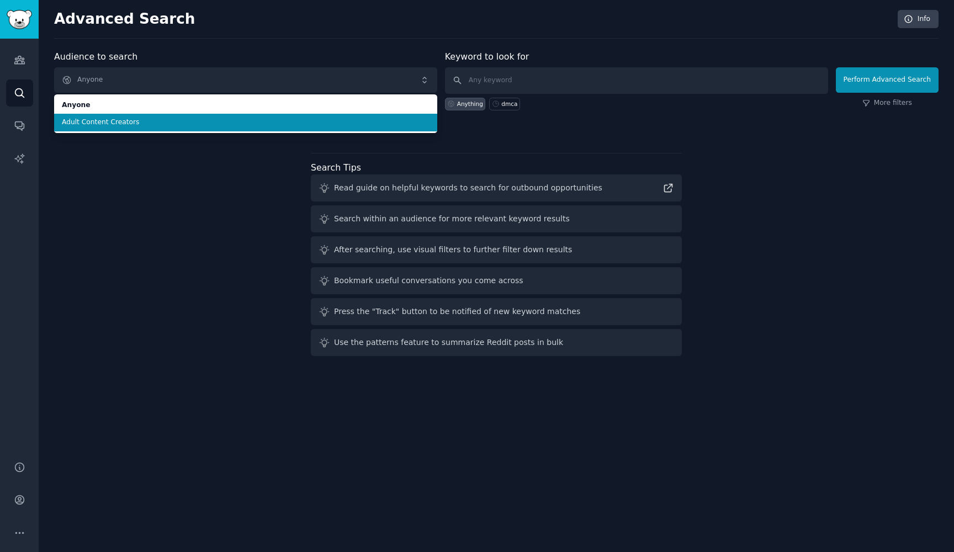
click at [162, 119] on span "Adult Content Creators" at bounding box center [245, 123] width 367 height 10
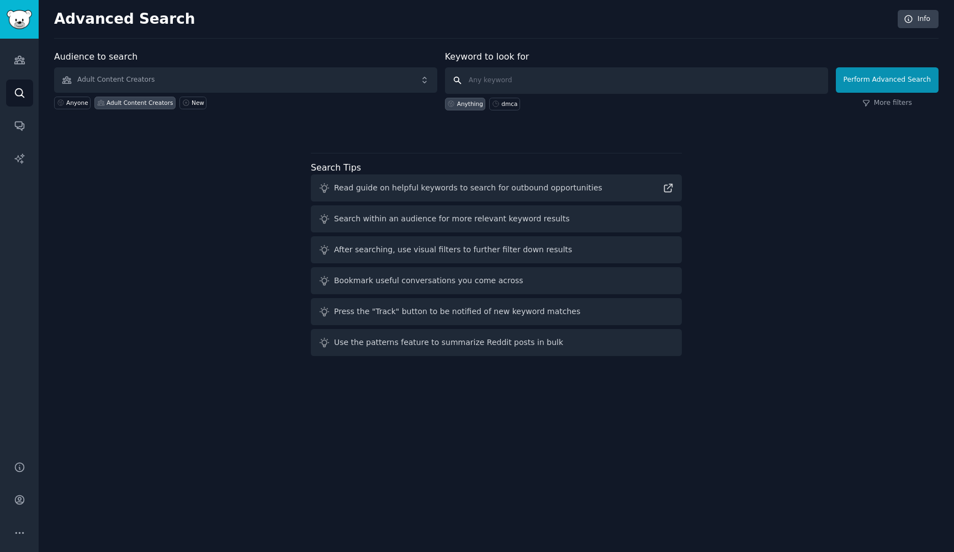
click at [560, 87] on input "text" at bounding box center [636, 80] width 383 height 26
click at [508, 102] on div "dmca" at bounding box center [509, 104] width 16 height 8
type input "dmca"
click at [878, 105] on link "More filters" at bounding box center [887, 103] width 50 height 10
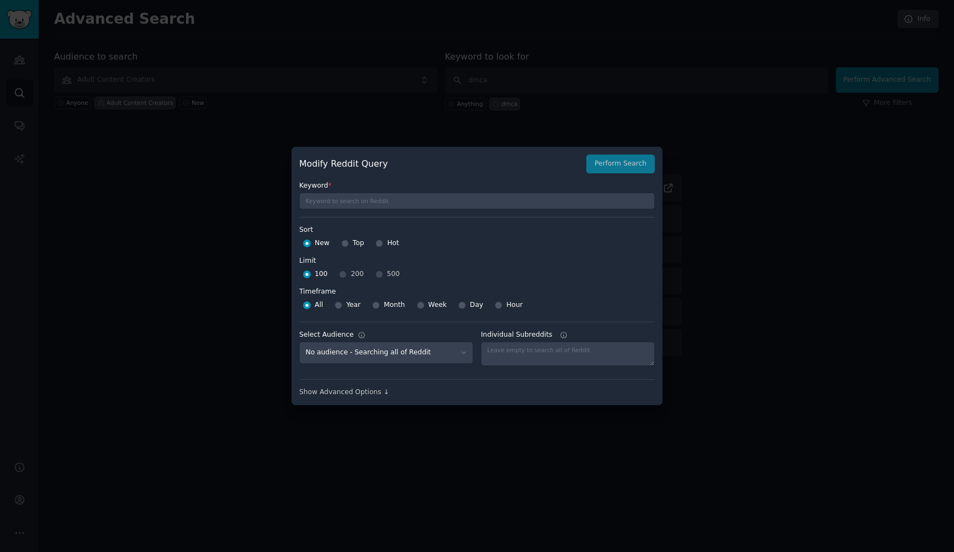
click at [721, 97] on div at bounding box center [477, 276] width 954 height 552
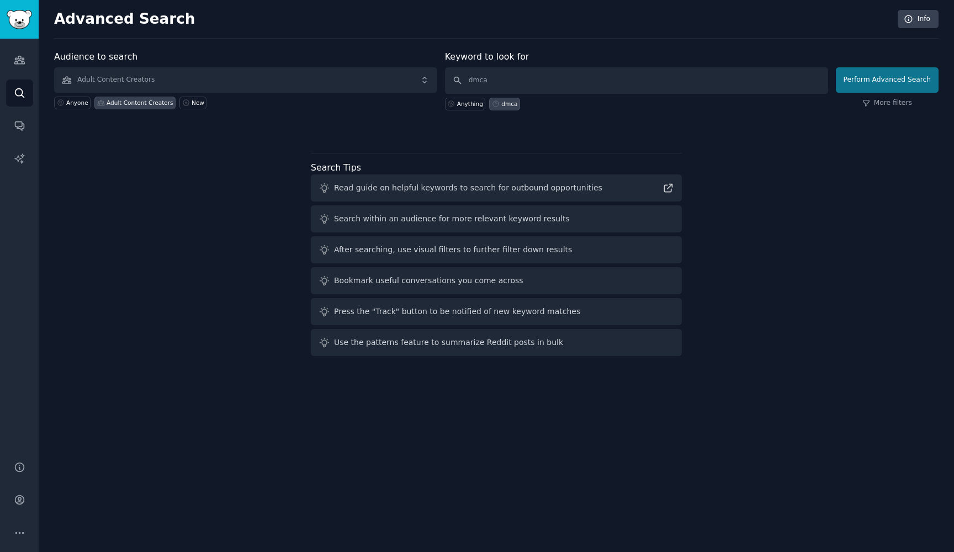
click at [865, 74] on button "Perform Advanced Search" at bounding box center [886, 79] width 103 height 25
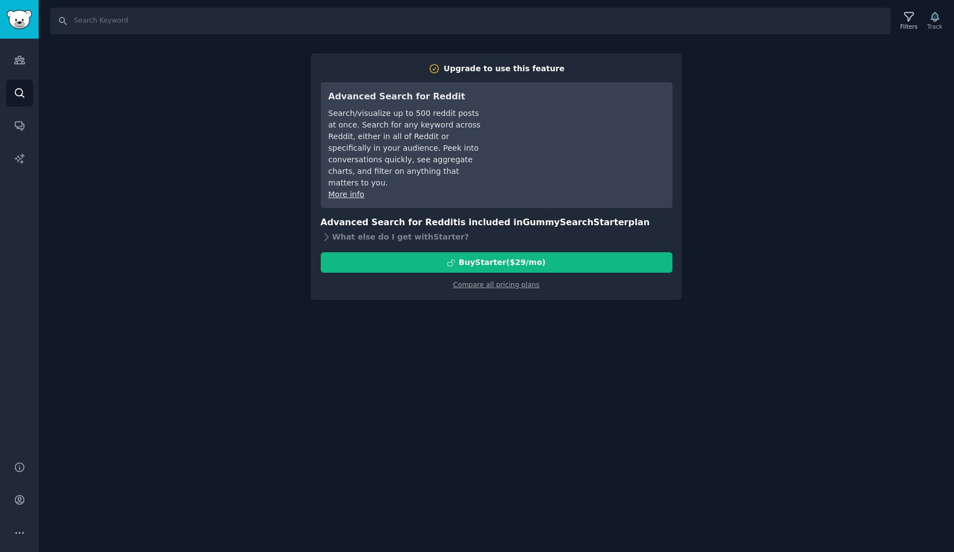
click at [118, 85] on div "Search Filters Track Upgrade to use this feature Advanced Search for Reddit Sea…" at bounding box center [496, 276] width 915 height 552
click at [34, 63] on div "Audiences Search Conversations AI Reports" at bounding box center [19, 243] width 39 height 409
click at [22, 63] on icon "Sidebar" at bounding box center [19, 60] width 10 height 8
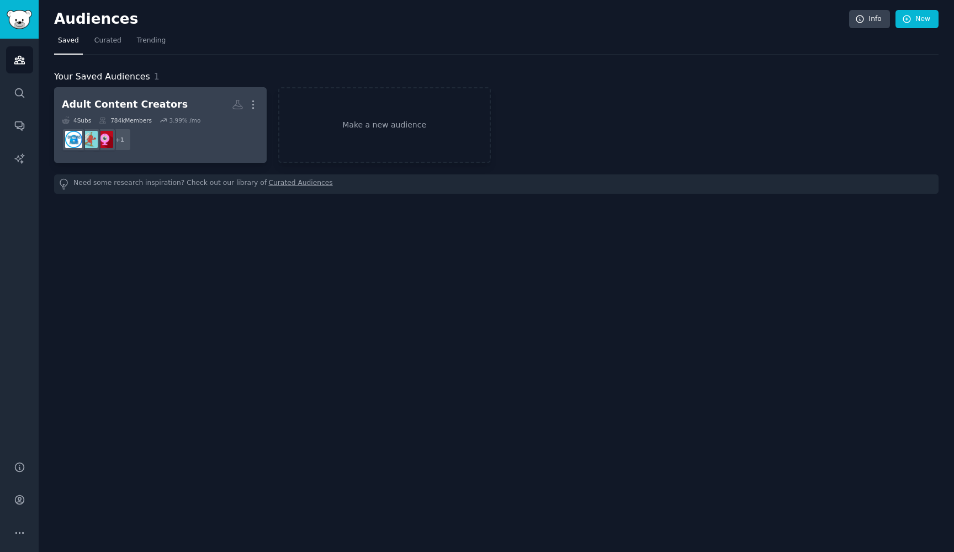
click at [206, 128] on dd "r/onlyfansadvice + 1" at bounding box center [160, 139] width 197 height 31
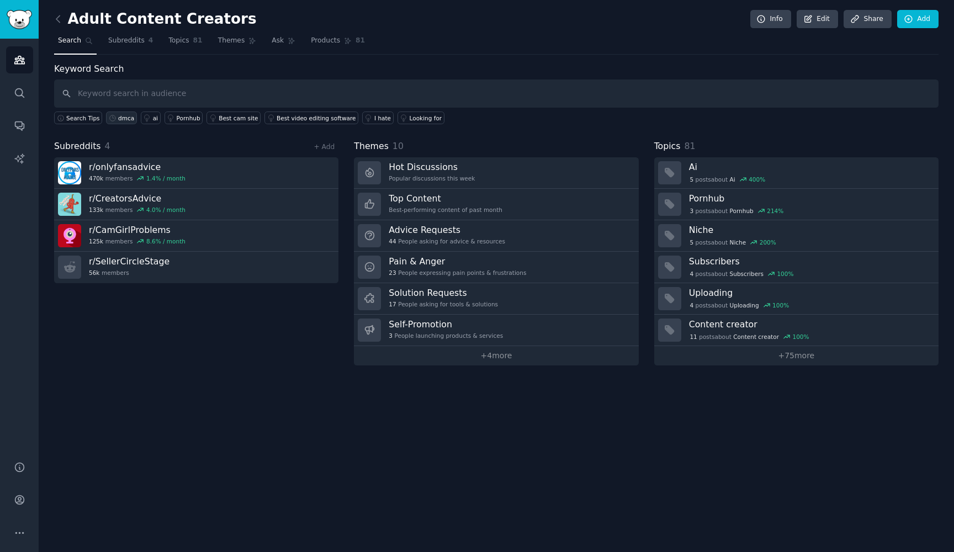
click at [120, 119] on div "dmca" at bounding box center [126, 118] width 16 height 8
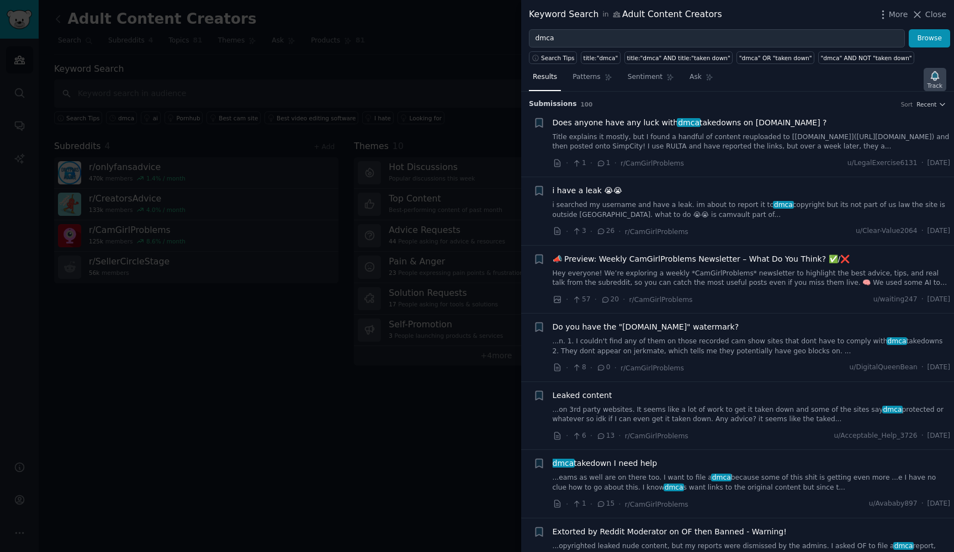
click at [933, 79] on icon "button" at bounding box center [934, 75] width 8 height 9
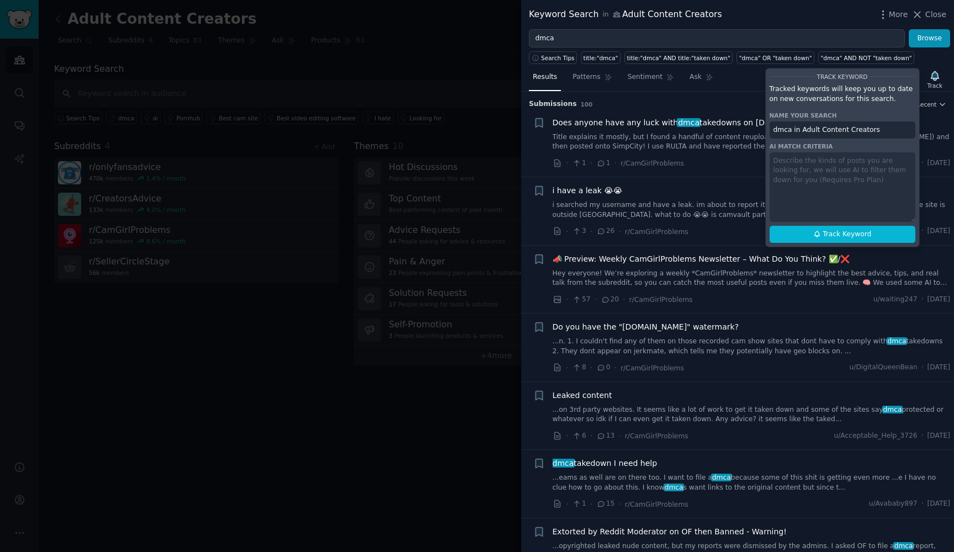
click at [860, 194] on div "Track Keyword Tracked keywords will keep you up to date on new conversations fo…" at bounding box center [842, 157] width 155 height 179
click at [849, 231] on span "Track Keyword" at bounding box center [846, 235] width 49 height 10
type input "dmca in Adult Content Creators"
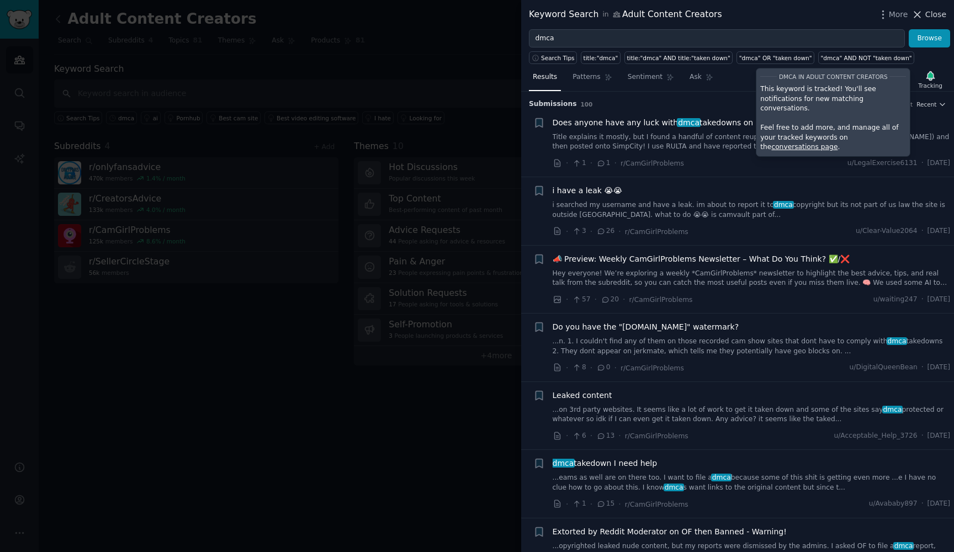
click at [922, 15] on icon at bounding box center [917, 15] width 12 height 12
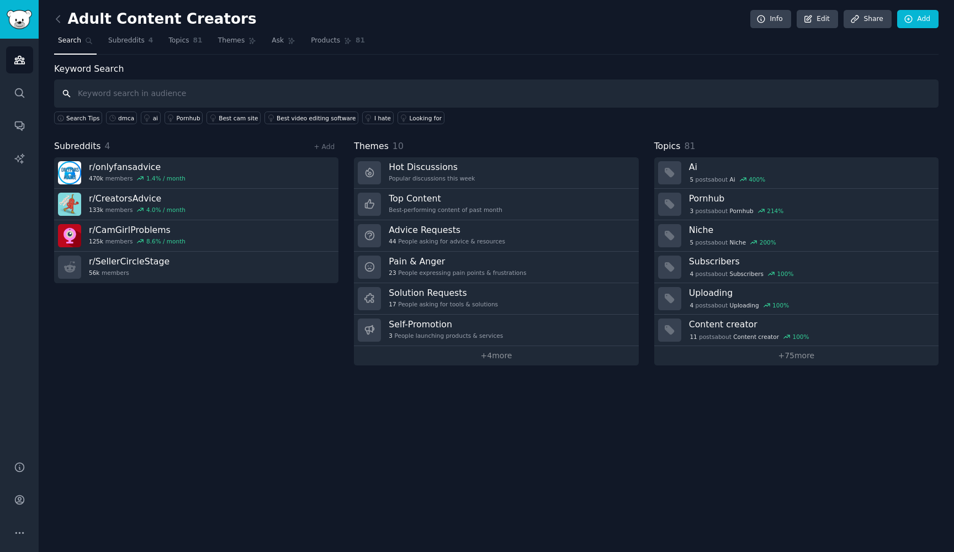
click at [238, 98] on input "text" at bounding box center [496, 93] width 884 height 28
type input "branditscan"
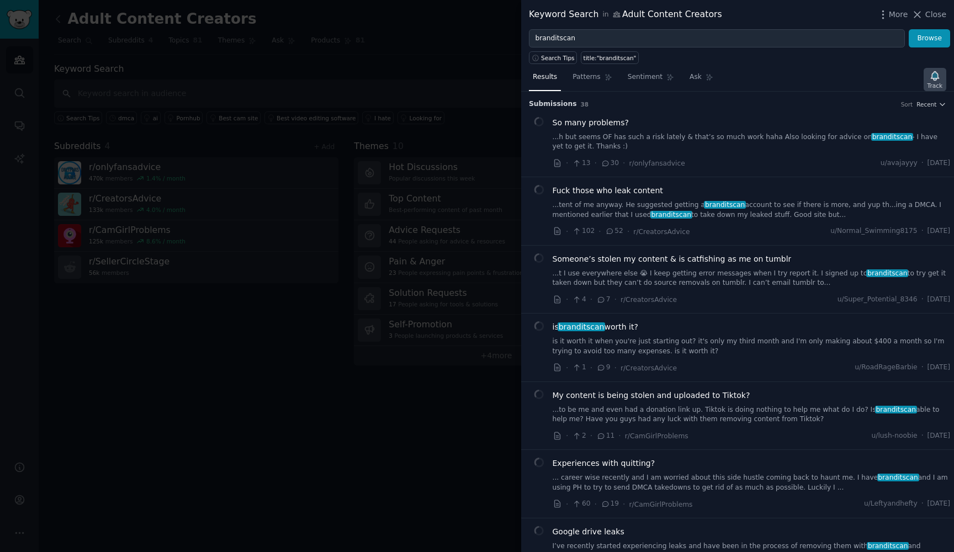
click at [932, 79] on icon "button" at bounding box center [935, 76] width 12 height 12
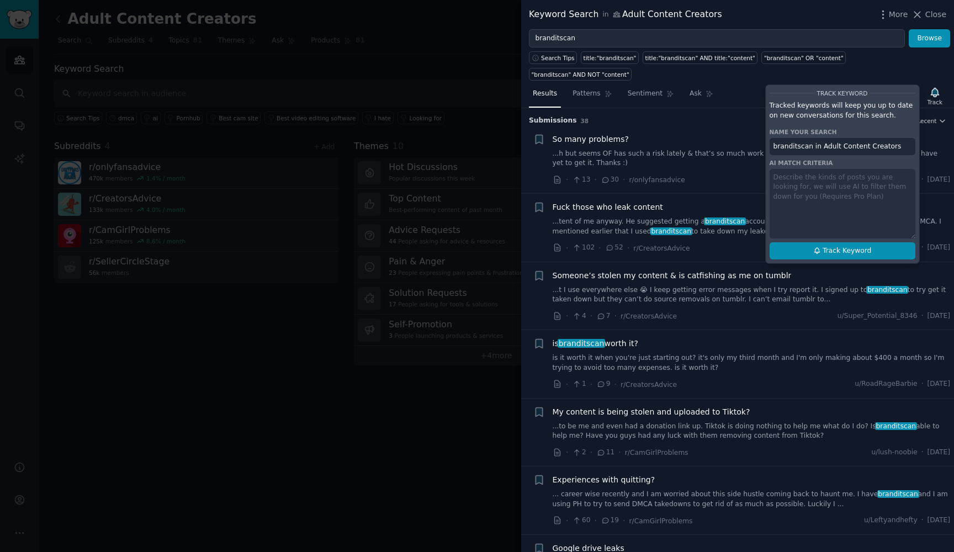
click at [827, 246] on span "Track Keyword" at bounding box center [846, 251] width 49 height 10
type input "branditscan in Adult Content Creators"
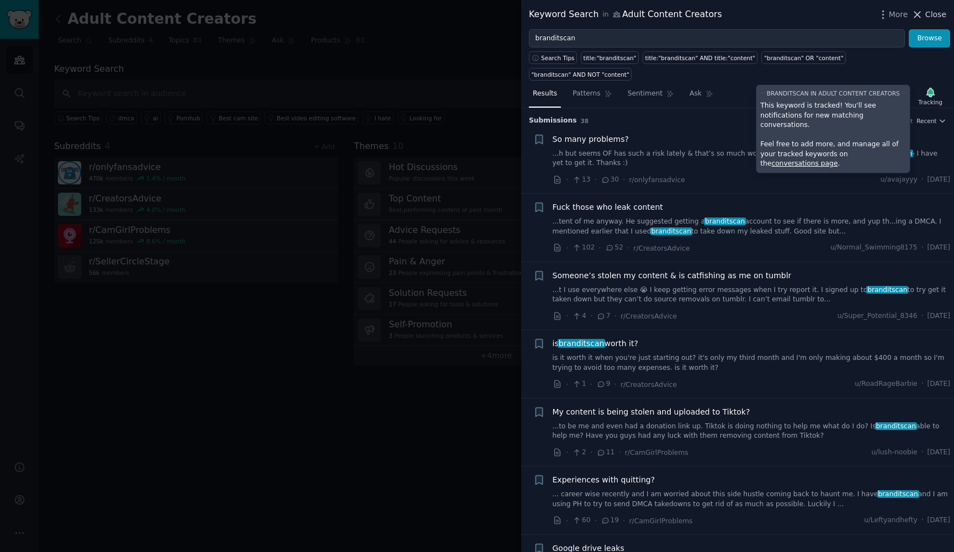
click at [923, 14] on icon at bounding box center [917, 15] width 12 height 12
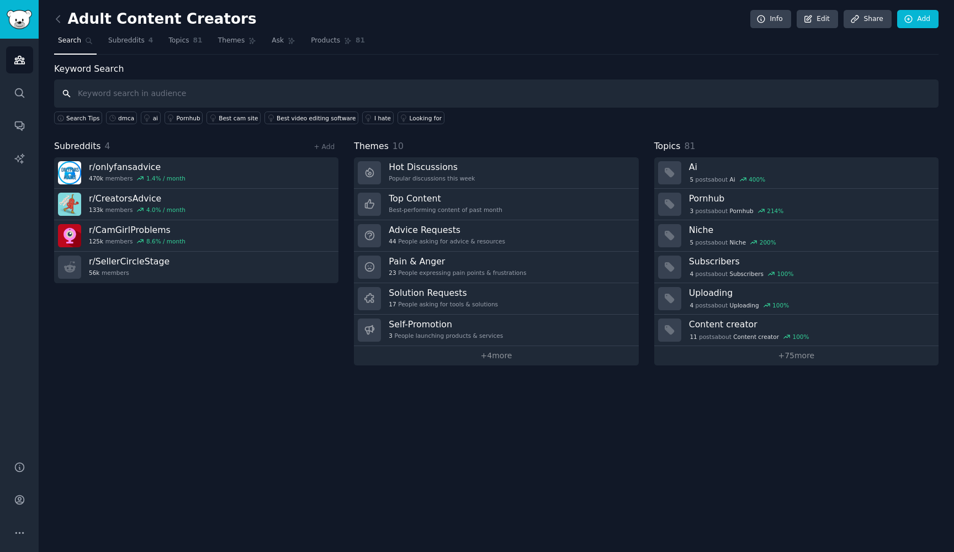
click at [218, 90] on input "text" at bounding box center [496, 93] width 884 height 28
type input "rulta"
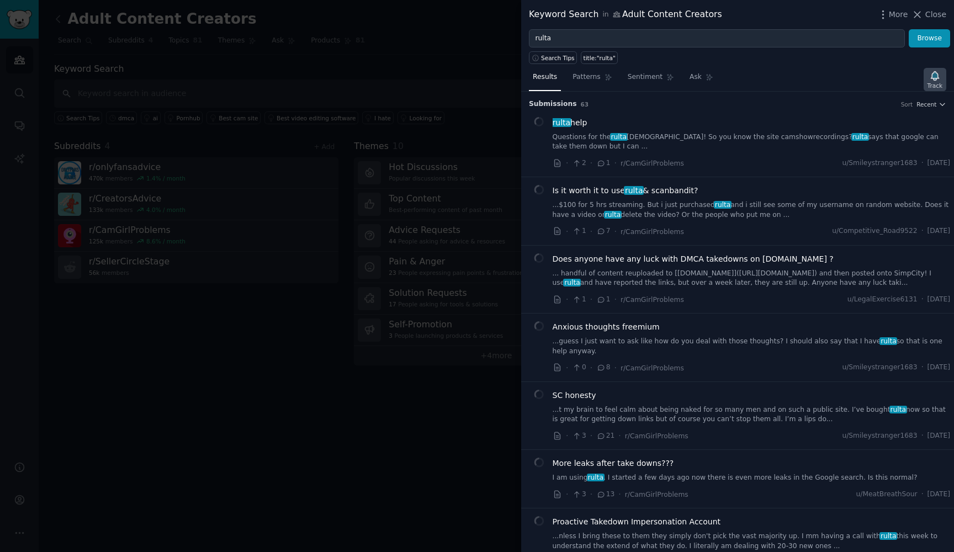
click at [933, 79] on icon "button" at bounding box center [934, 75] width 8 height 9
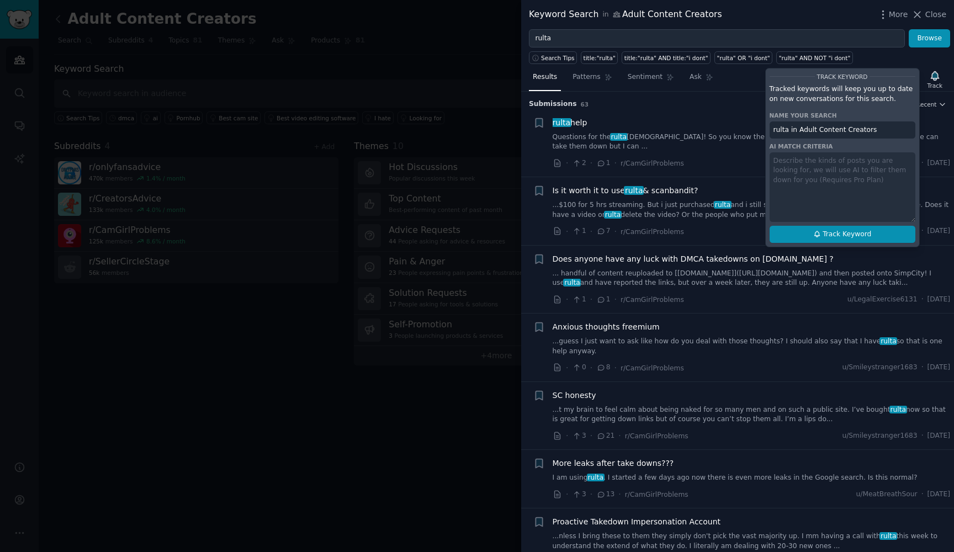
click at [825, 233] on span "Track Keyword" at bounding box center [846, 235] width 49 height 10
type input "rulta in Adult Content Creators"
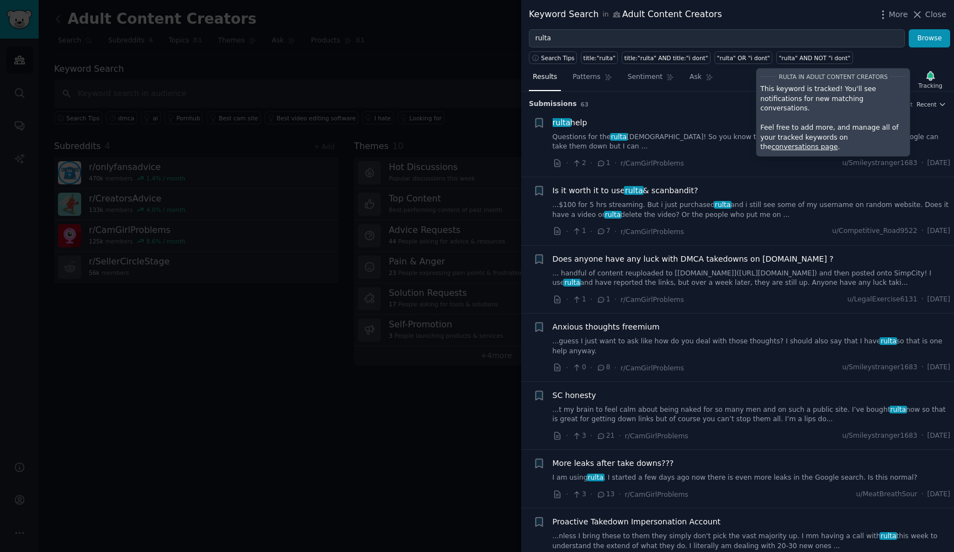
click at [425, 67] on div at bounding box center [477, 276] width 954 height 552
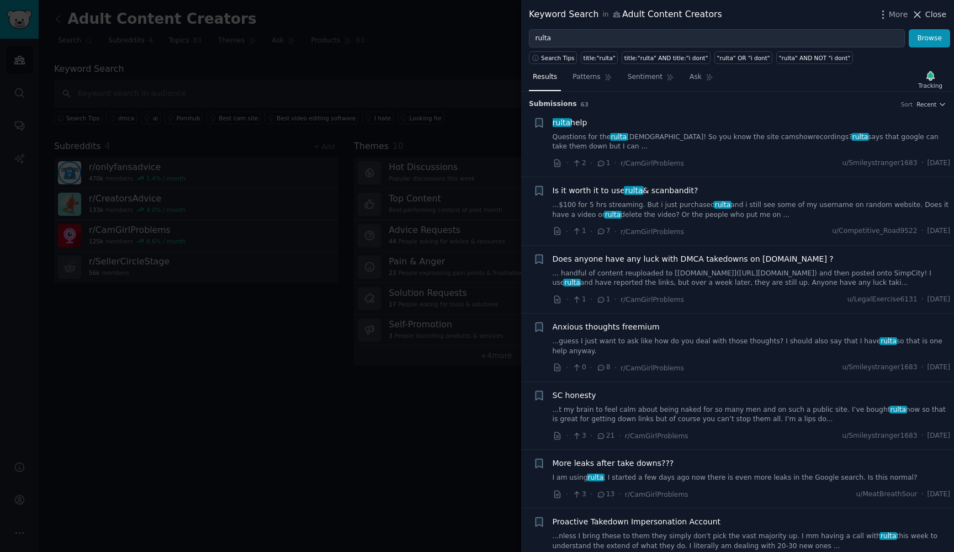
click at [933, 12] on span "Close" at bounding box center [935, 15] width 21 height 12
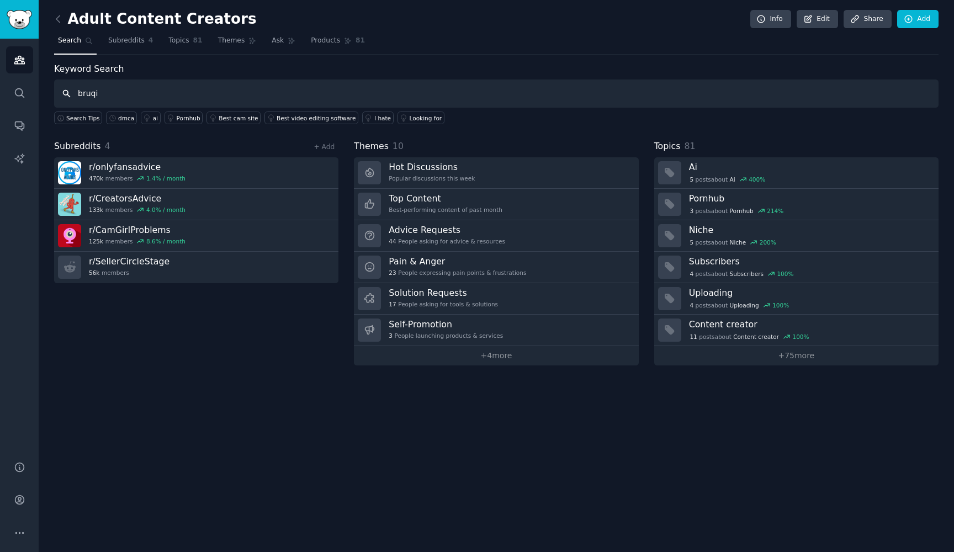
type input "bruqi"
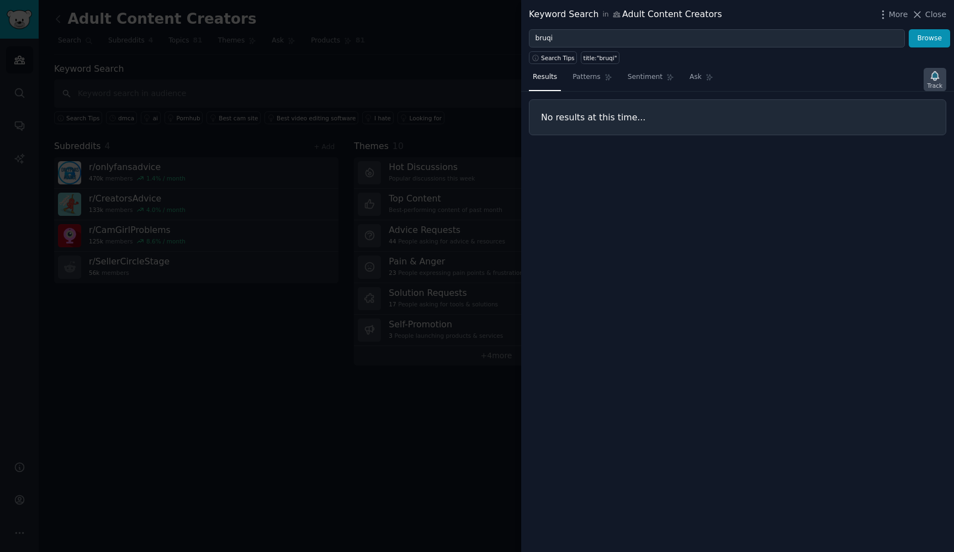
click at [939, 78] on icon "button" at bounding box center [935, 76] width 12 height 12
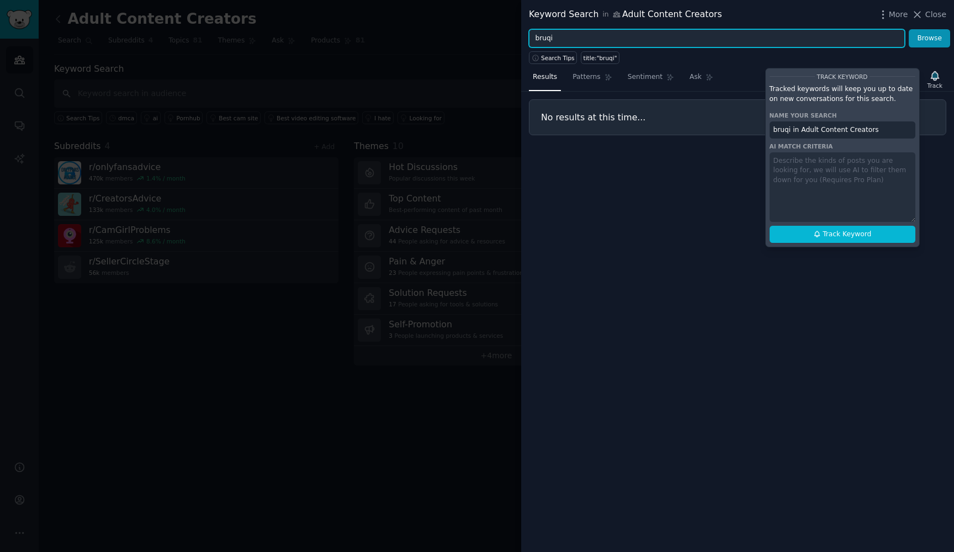
click at [571, 35] on input "bruqi" at bounding box center [717, 38] width 376 height 19
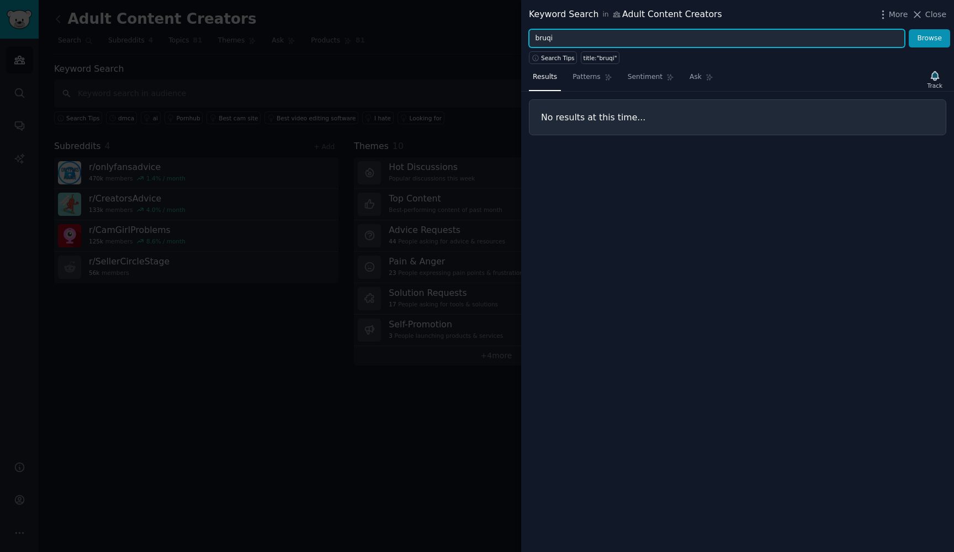
click at [571, 35] on input "bruqi" at bounding box center [717, 38] width 376 height 19
type input "ceartas"
click at [929, 38] on button "Browse" at bounding box center [928, 38] width 41 height 19
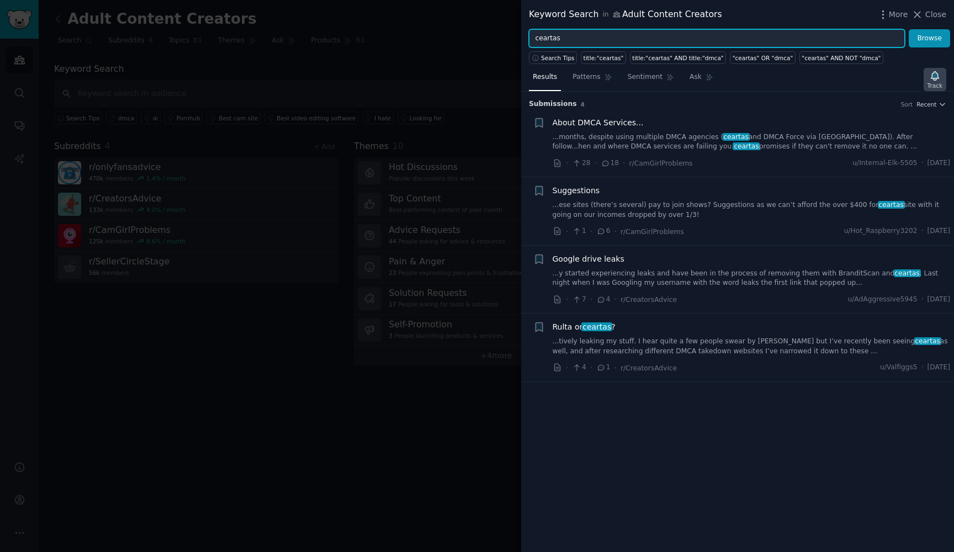
click at [934, 80] on icon "button" at bounding box center [934, 75] width 8 height 9
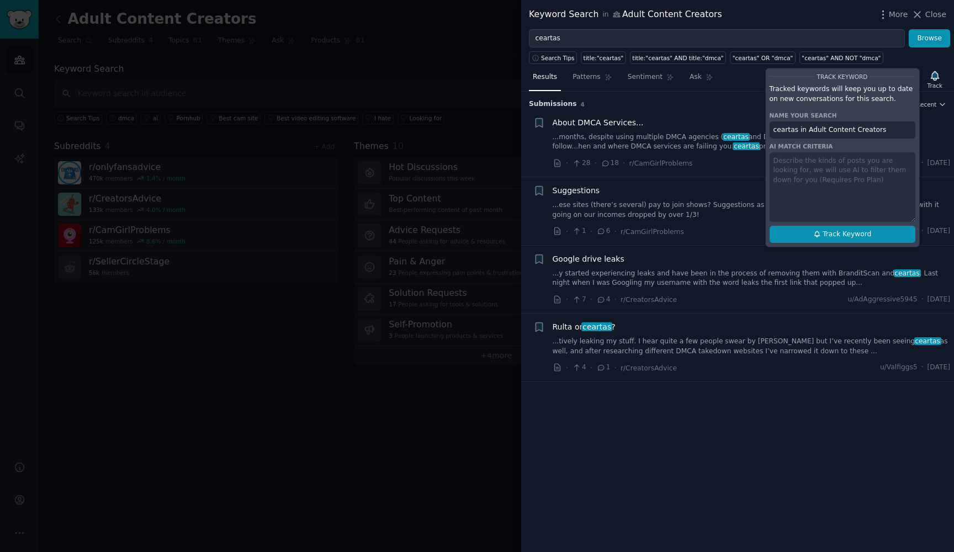
click at [816, 231] on icon at bounding box center [817, 234] width 8 height 8
type input "ceartas in Adult Content Creators"
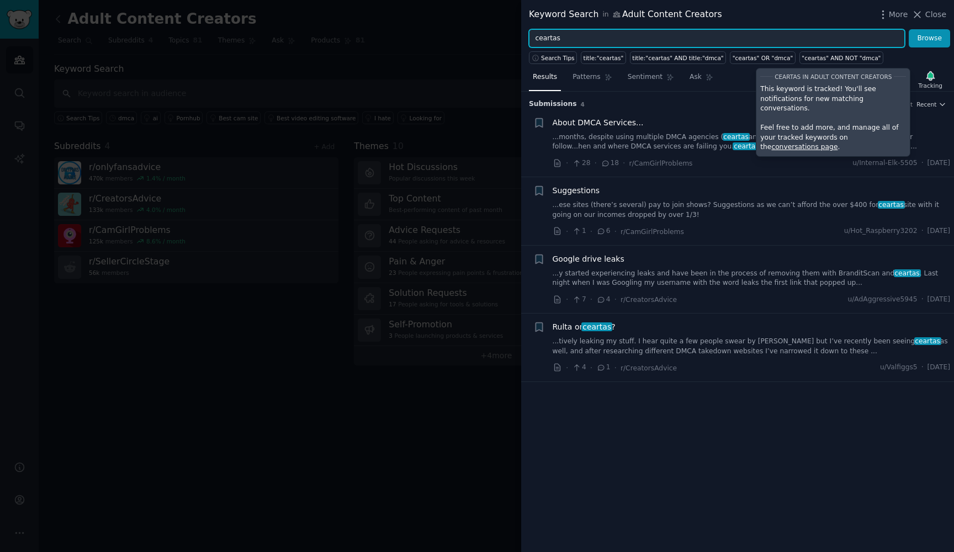
click at [579, 40] on input "ceartas" at bounding box center [717, 38] width 376 height 19
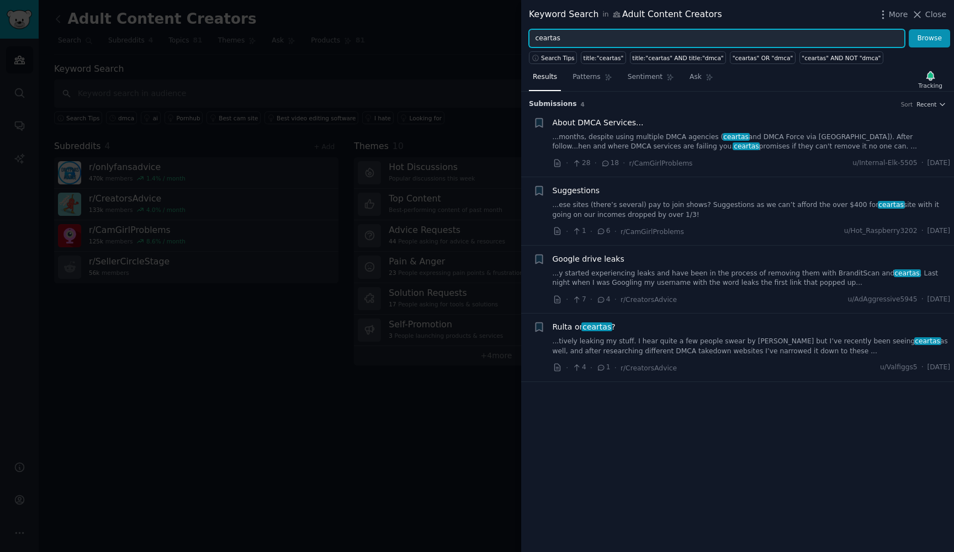
click at [579, 40] on input "ceartas" at bounding box center [717, 38] width 376 height 19
type input "leak"
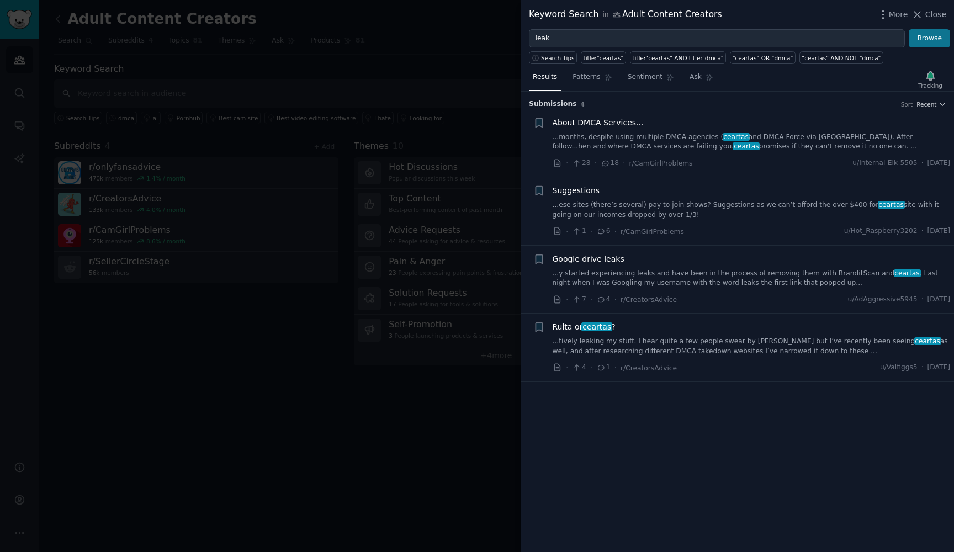
click at [937, 31] on button "Browse" at bounding box center [928, 38] width 41 height 19
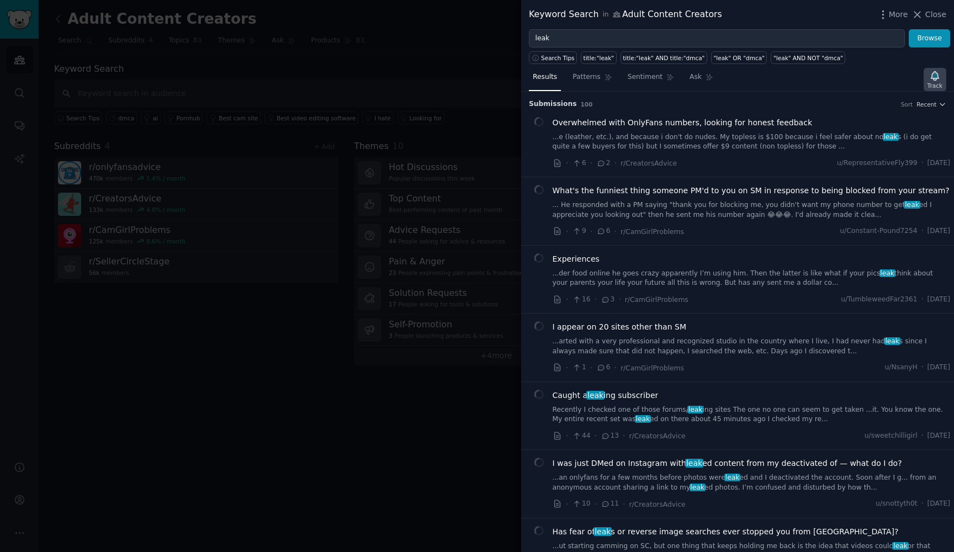
click at [936, 83] on div "Track" at bounding box center [934, 86] width 15 height 8
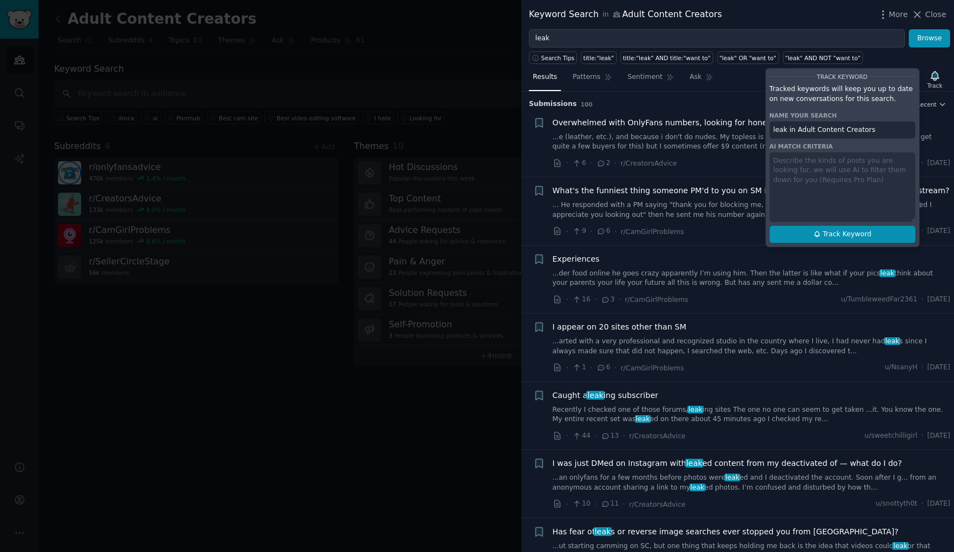
click at [854, 236] on span "Track Keyword" at bounding box center [846, 235] width 49 height 10
type input "leak in Adult Content Creators"
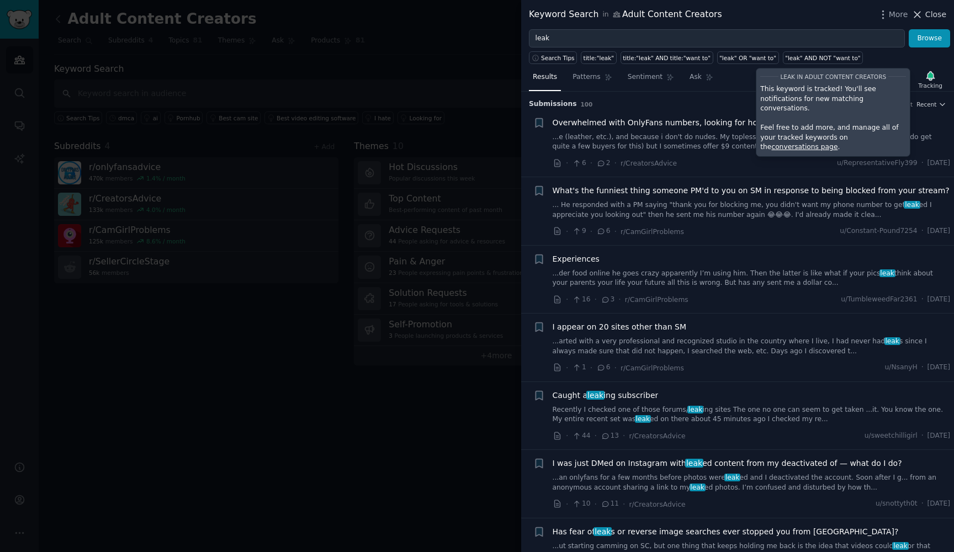
click at [926, 12] on span "Close" at bounding box center [935, 15] width 21 height 12
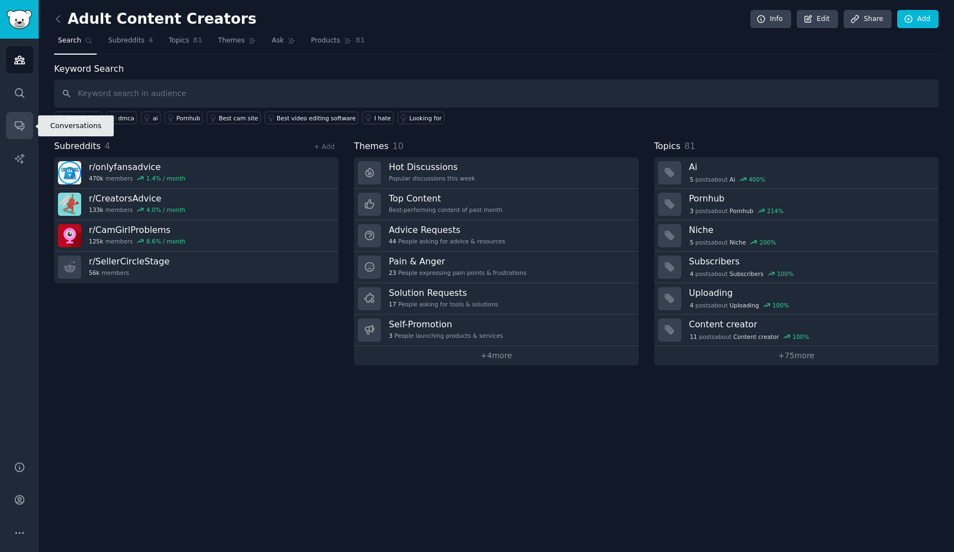
click at [26, 129] on link "Conversations" at bounding box center [19, 125] width 27 height 27
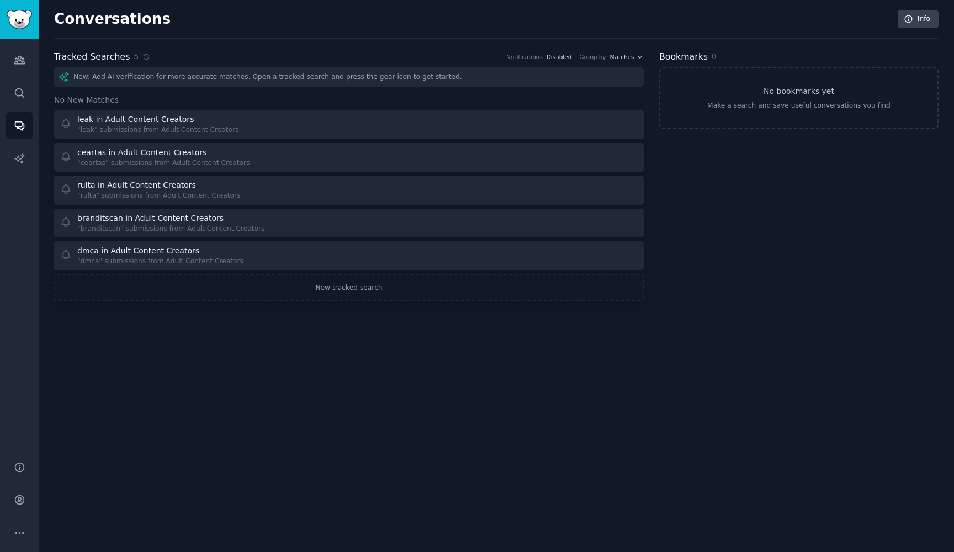
click at [555, 54] on link "Disabled" at bounding box center [558, 57] width 25 height 7
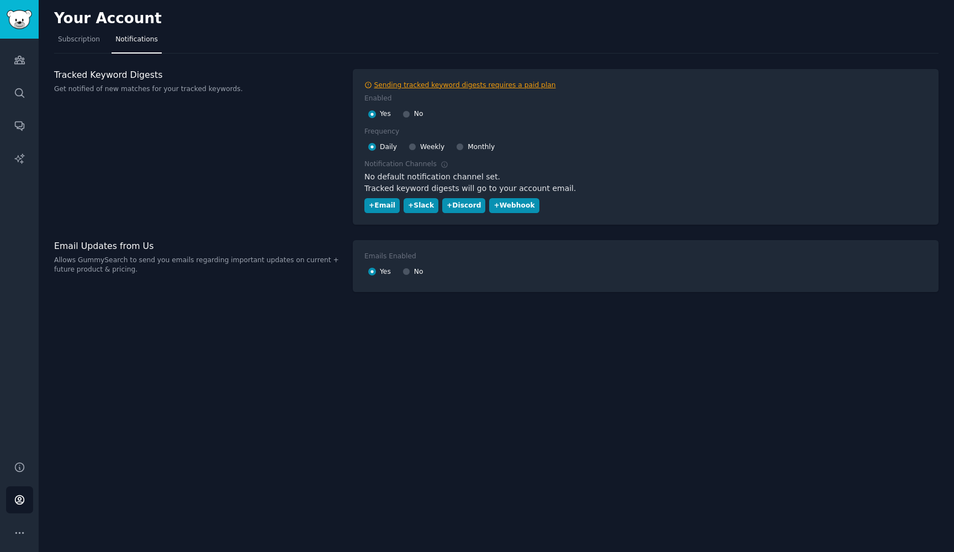
click at [422, 86] on div "Sending tracked keyword digests requires a paid plan" at bounding box center [465, 86] width 182 height 10
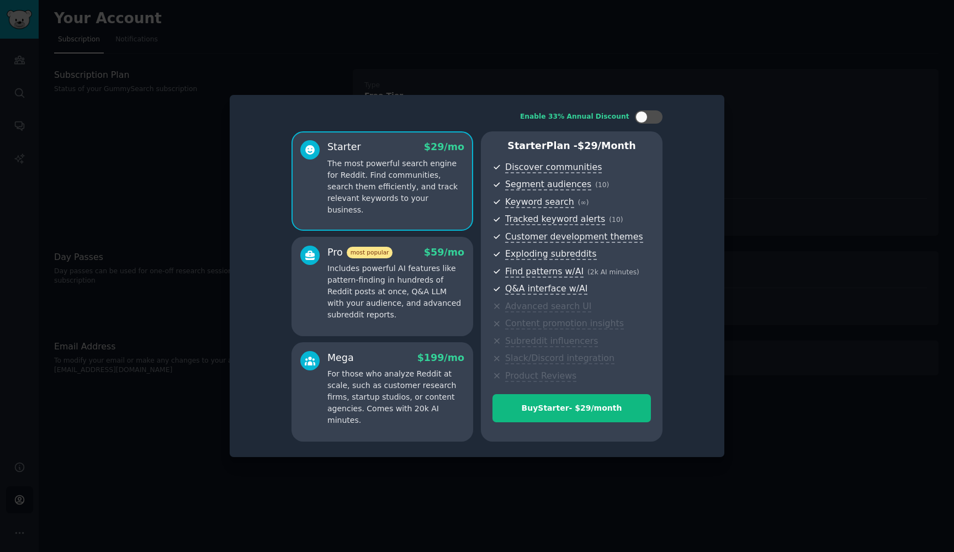
click at [721, 100] on div "Enable 33% Annual Discount Starter $ 29 /mo The most powerful search engine for…" at bounding box center [477, 276] width 494 height 362
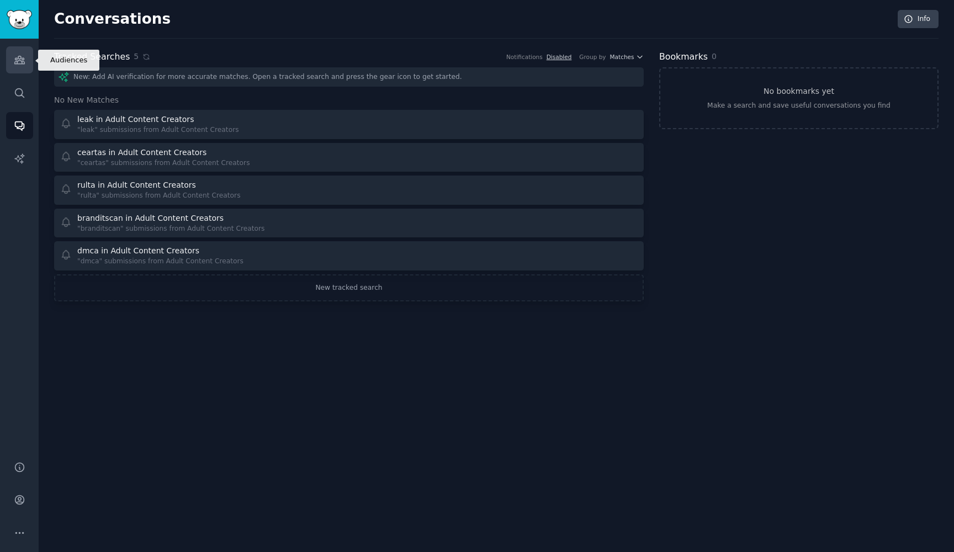
click at [19, 63] on icon "Sidebar" at bounding box center [20, 60] width 12 height 12
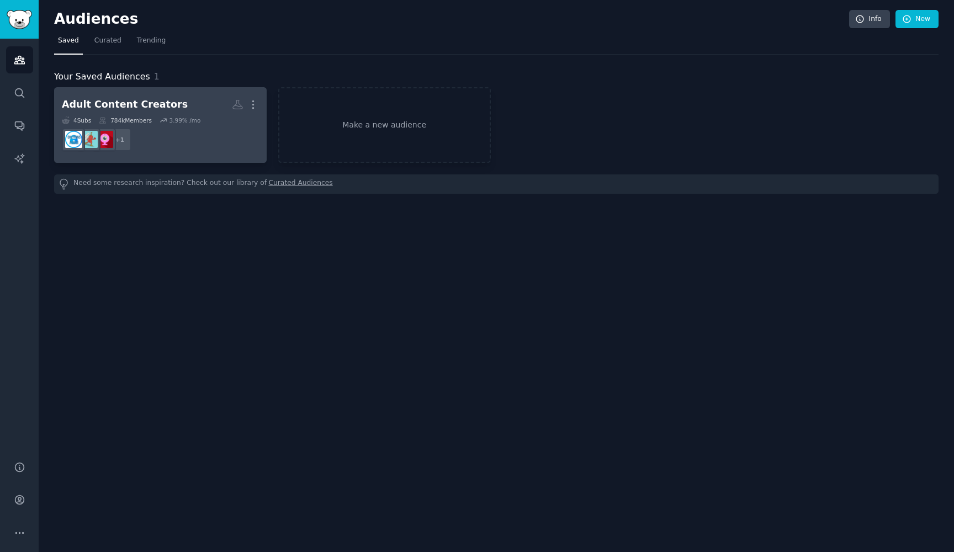
click at [158, 109] on div "Adult Content Creators" at bounding box center [125, 105] width 126 height 14
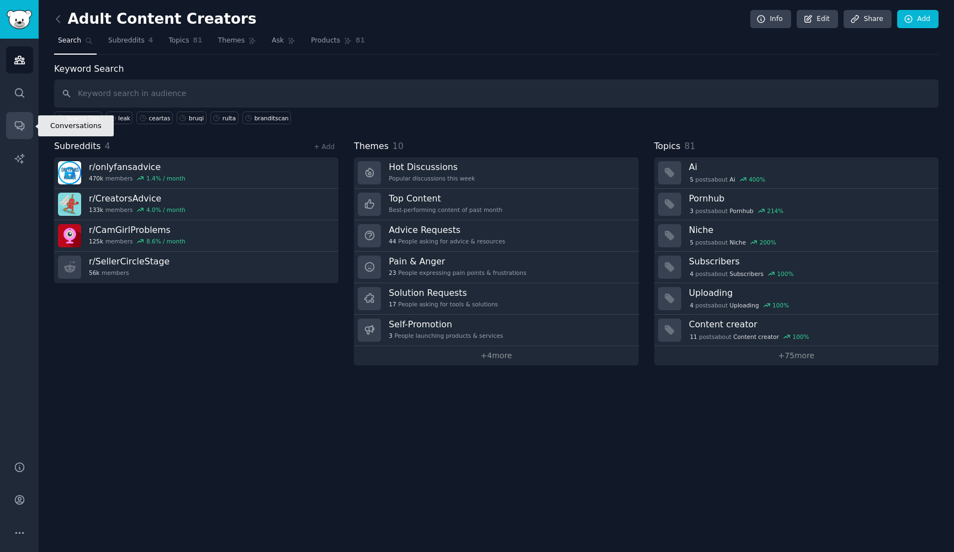
click at [26, 136] on link "Conversations" at bounding box center [19, 125] width 27 height 27
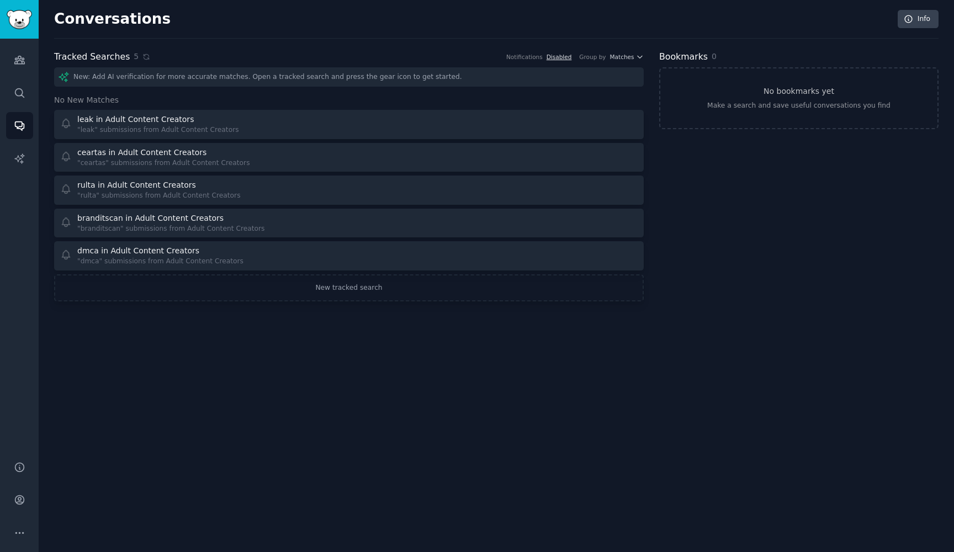
click at [562, 56] on link "Disabled" at bounding box center [558, 57] width 25 height 7
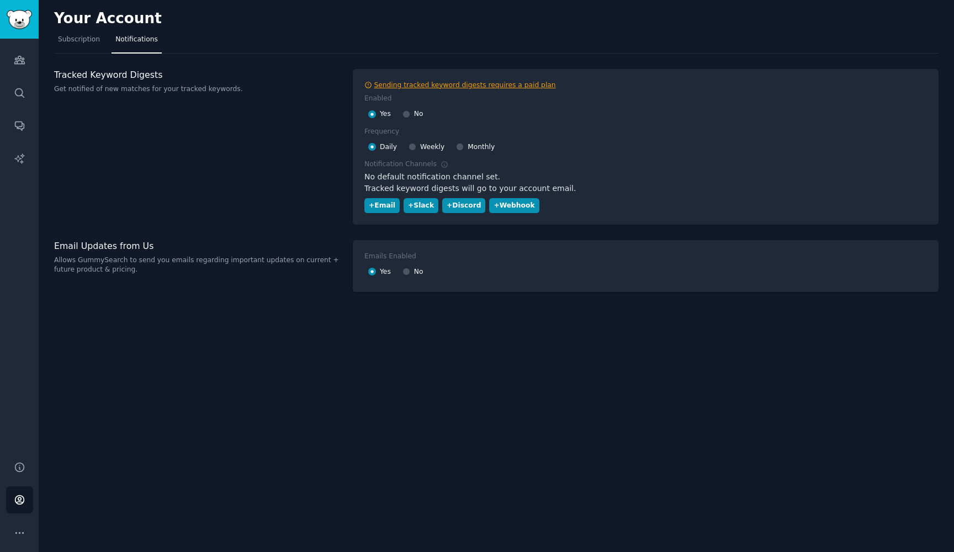
click at [444, 85] on div "Sending tracked keyword digests requires a paid plan" at bounding box center [465, 86] width 182 height 10
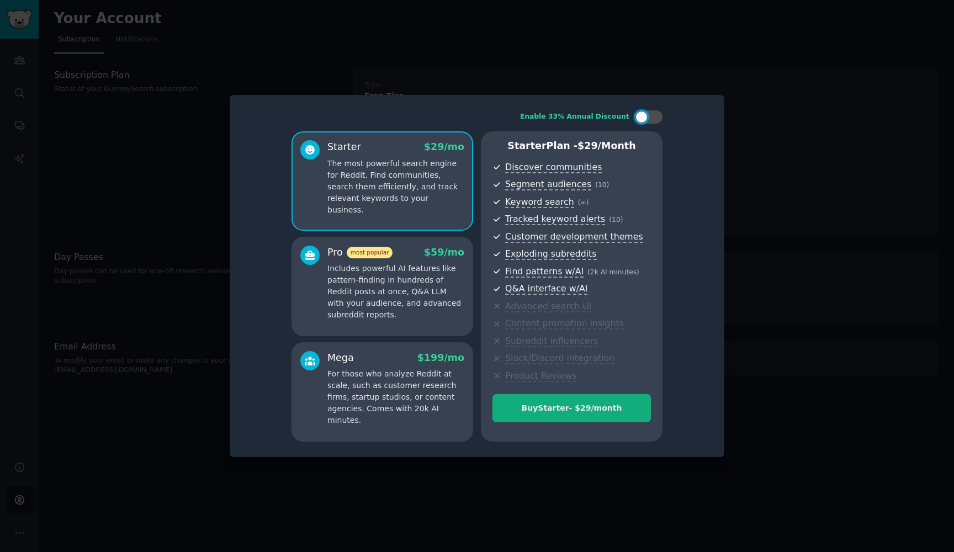
click at [545, 402] on div "Buy Starter - $ 29 /month" at bounding box center [571, 408] width 157 height 12
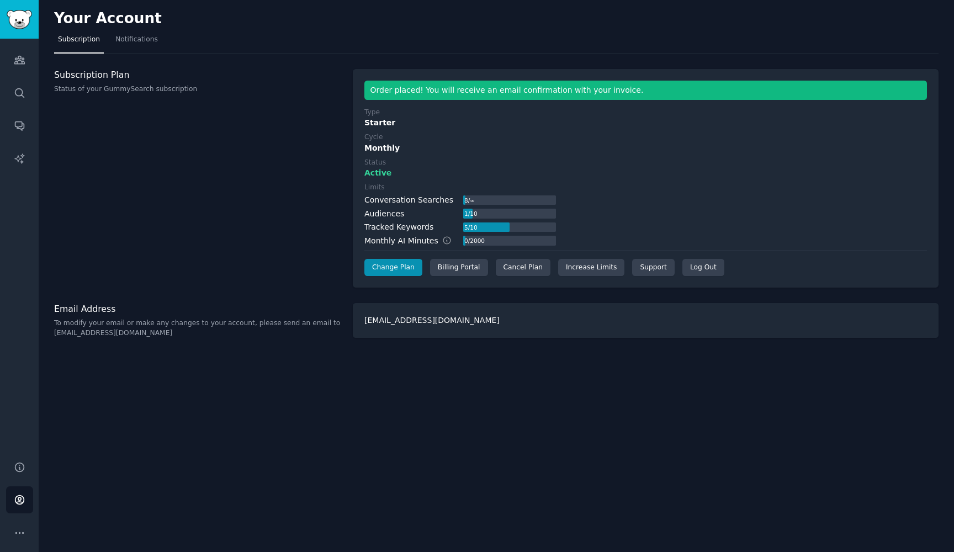
click at [398, 324] on div "tadeas@branditscan.com" at bounding box center [645, 320] width 585 height 35
click at [23, 127] on icon "Sidebar" at bounding box center [20, 126] width 12 height 12
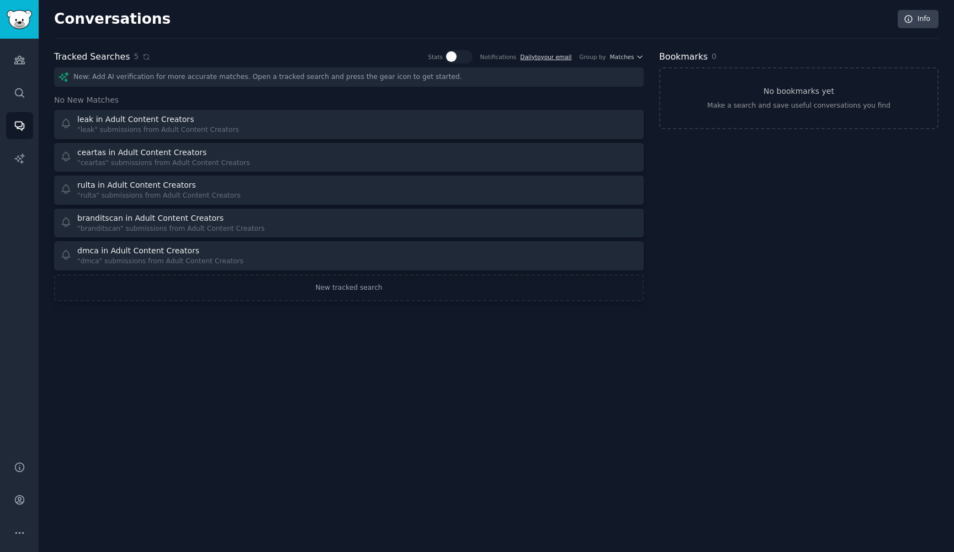
click at [558, 58] on link "Daily to your email" at bounding box center [545, 57] width 51 height 7
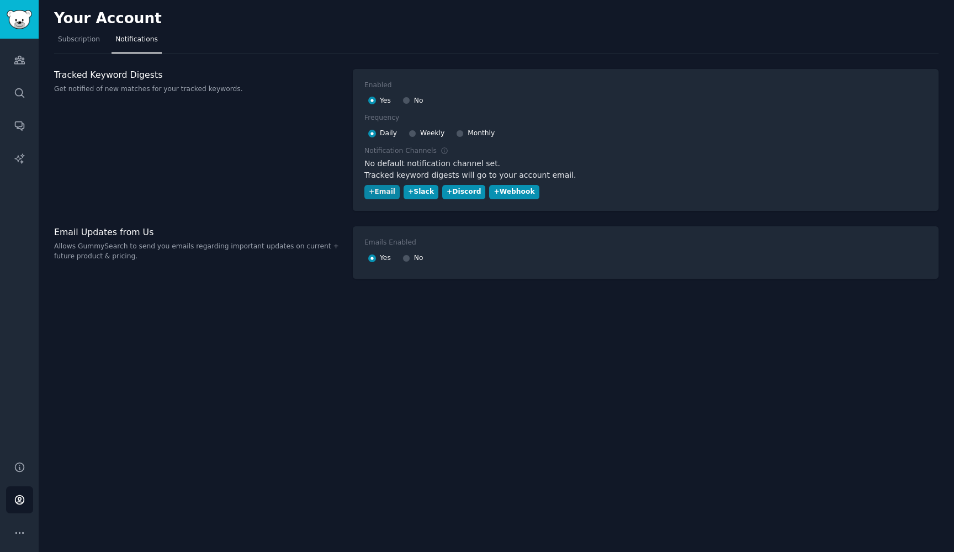
click at [391, 192] on div "+ Email" at bounding box center [382, 192] width 26 height 10
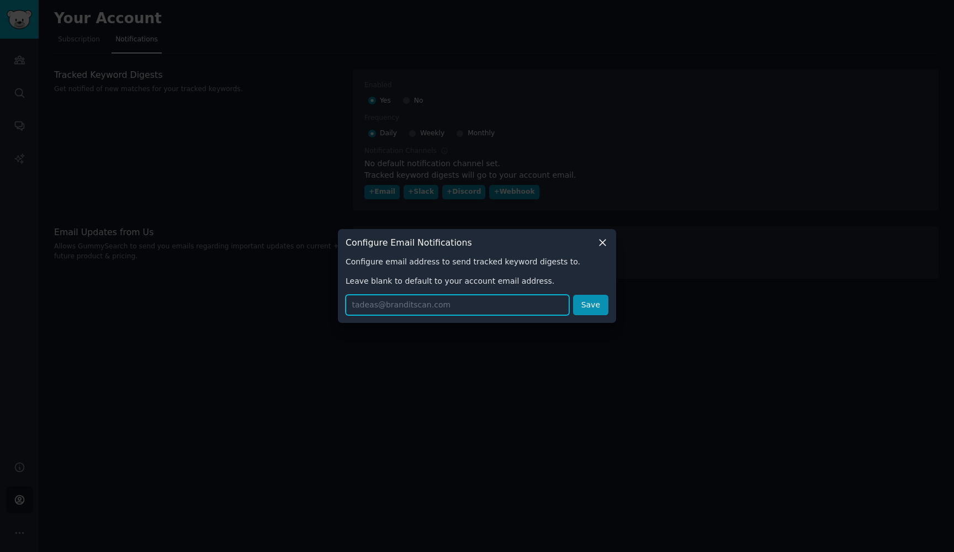
click at [411, 304] on input "text" at bounding box center [456, 305] width 223 height 20
type input "jessica@branditscan.com"
click at [597, 312] on button "Save" at bounding box center [590, 305] width 35 height 20
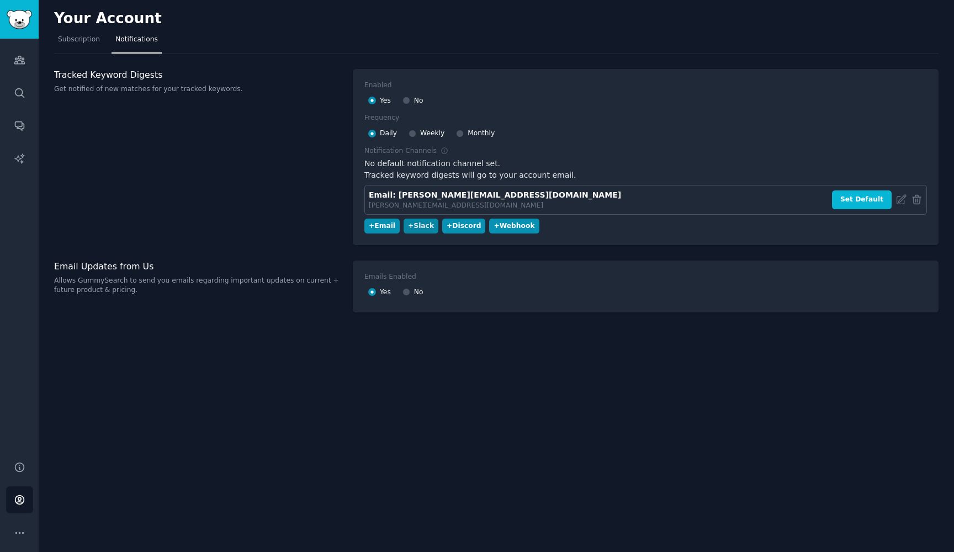
click at [403, 224] on button "+ Slack" at bounding box center [420, 226] width 35 height 15
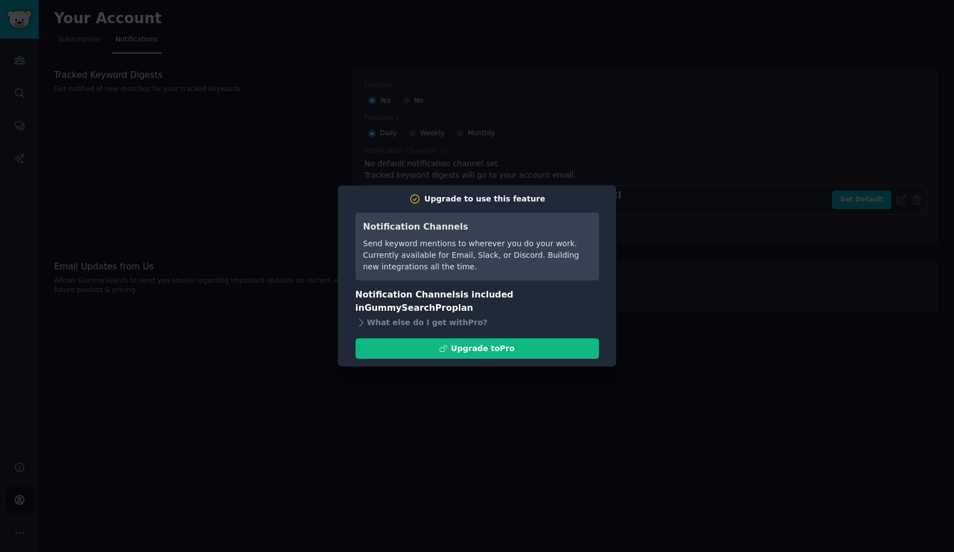
click at [493, 163] on div at bounding box center [477, 276] width 954 height 552
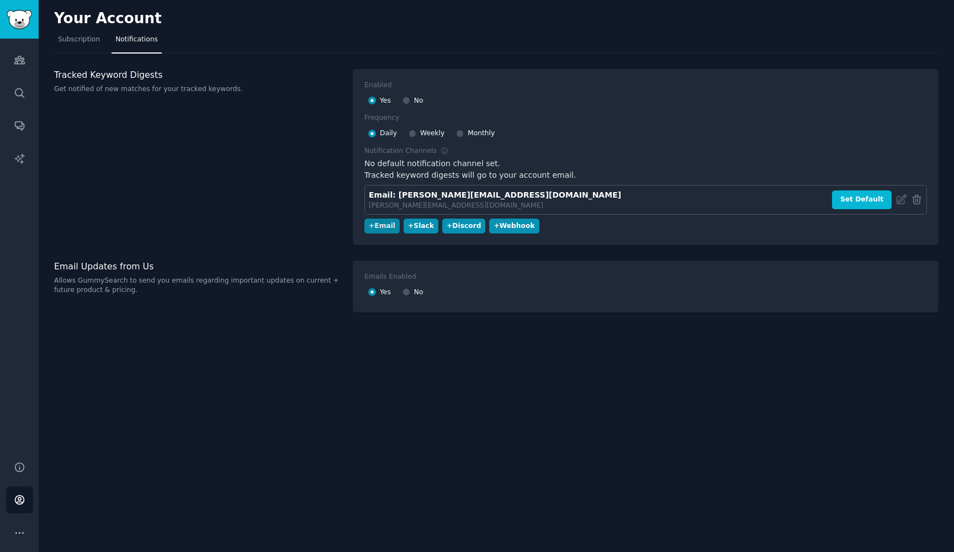
click at [388, 221] on div "+ Email" at bounding box center [382, 226] width 26 height 10
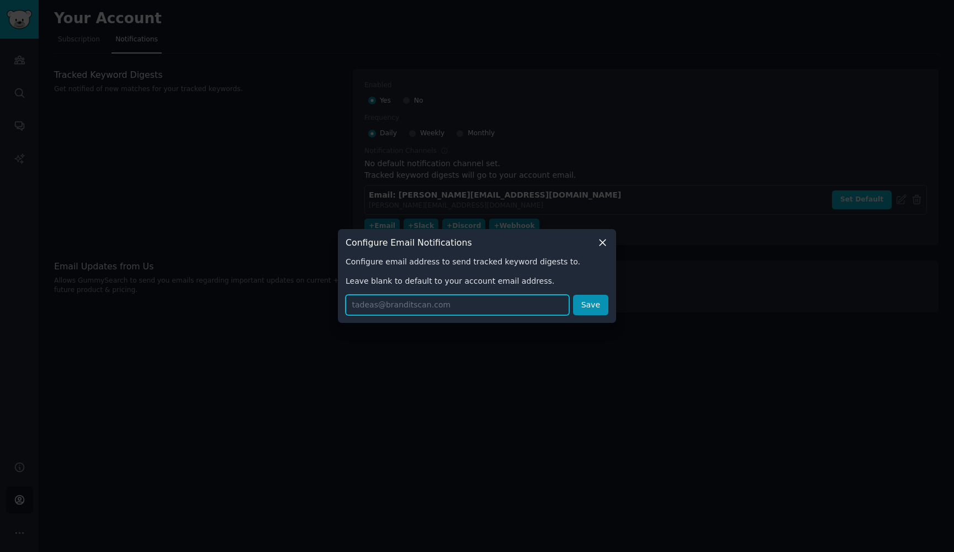
click at [398, 303] on input "text" at bounding box center [456, 305] width 223 height 20
type input "tadeas@branditscan.com"
click at [598, 311] on button "Save" at bounding box center [590, 305] width 35 height 20
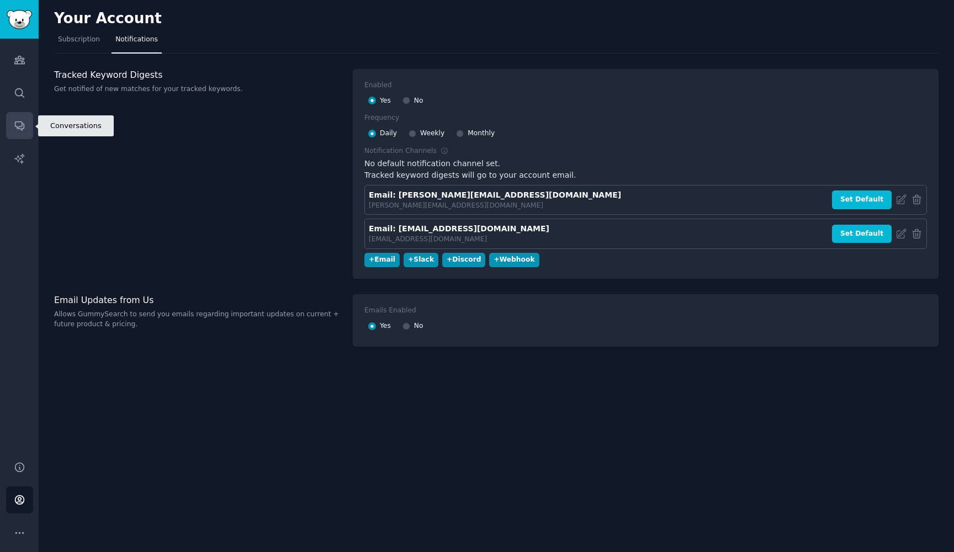
click at [26, 124] on link "Conversations" at bounding box center [19, 125] width 27 height 27
